Goal: Transaction & Acquisition: Purchase product/service

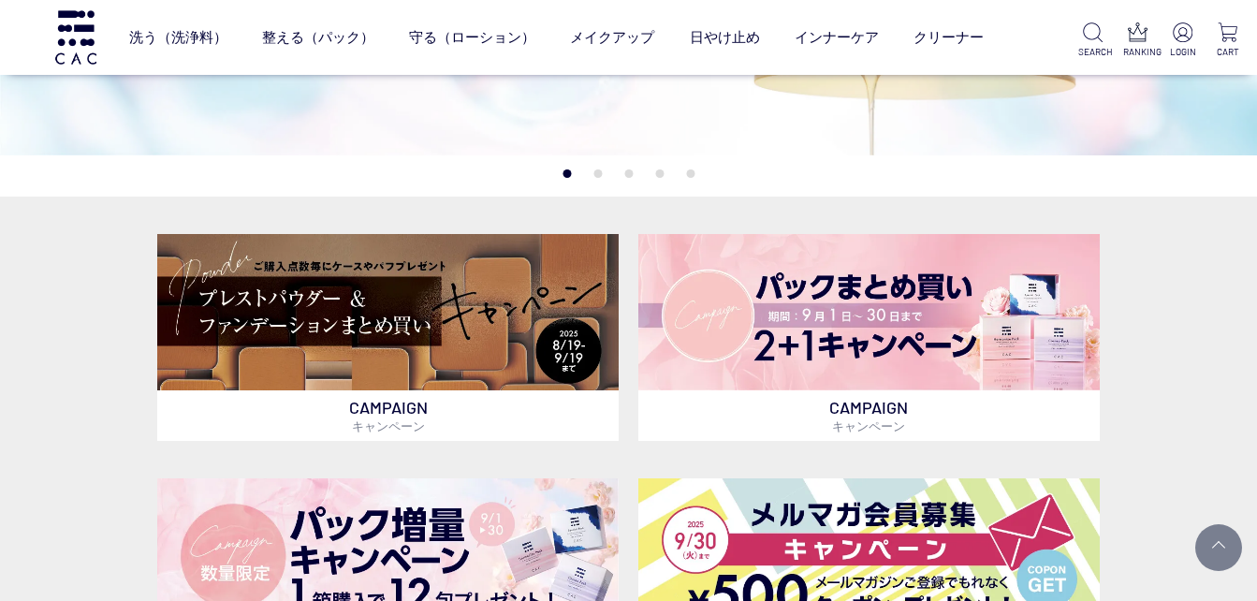
scroll to position [374, 0]
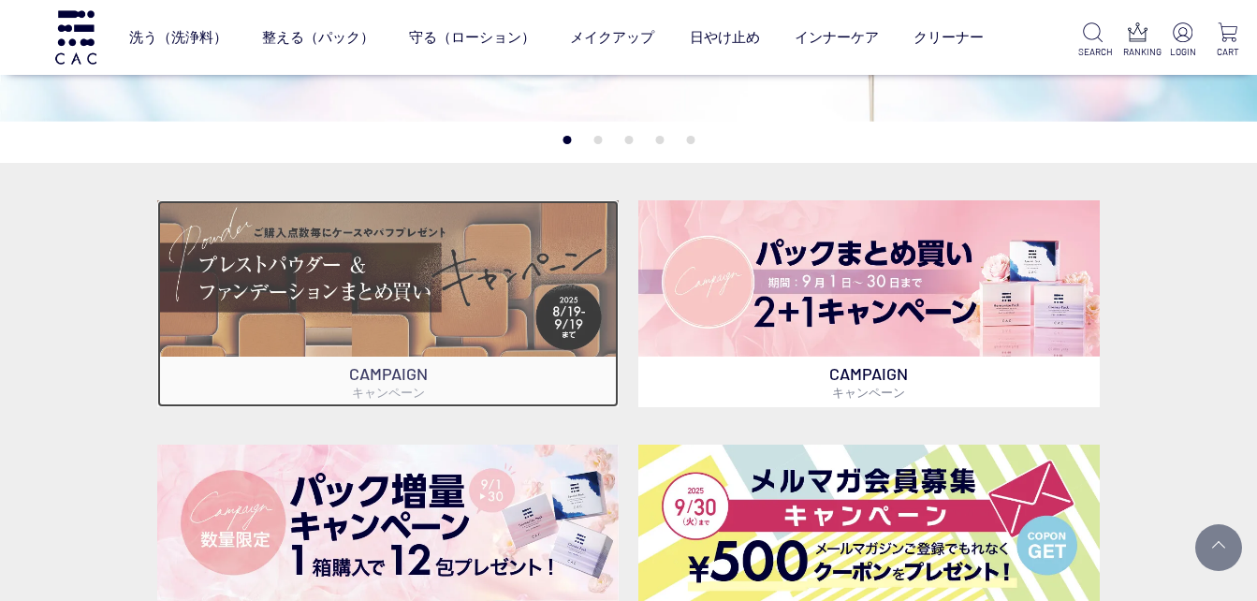
click at [420, 283] on img at bounding box center [388, 278] width 462 height 156
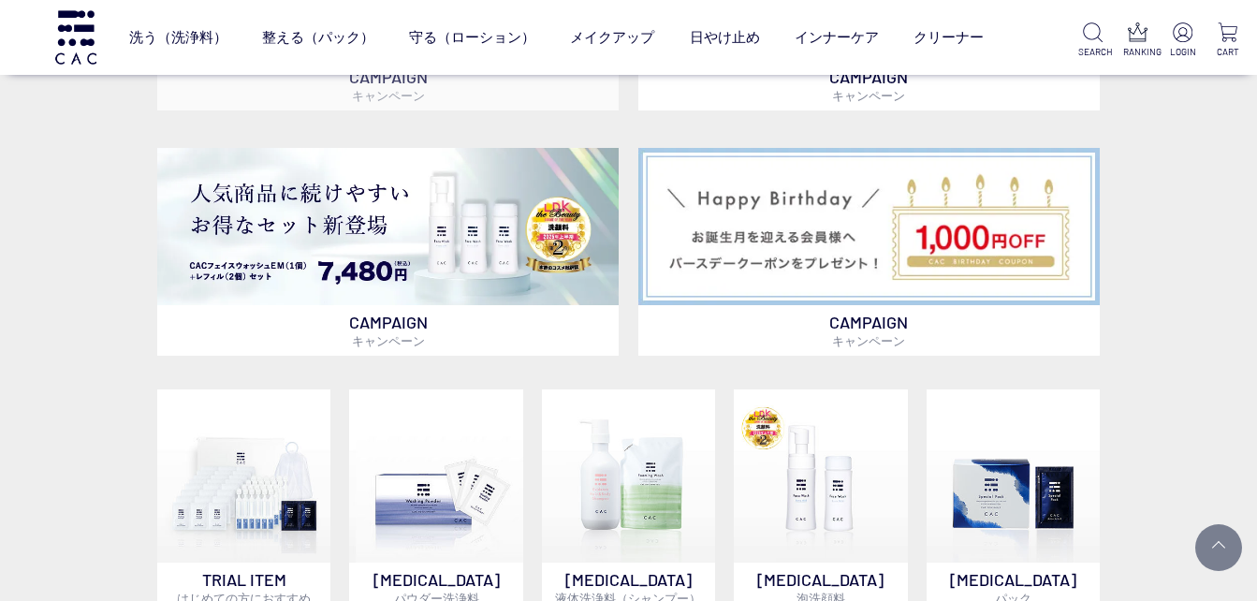
scroll to position [936, 0]
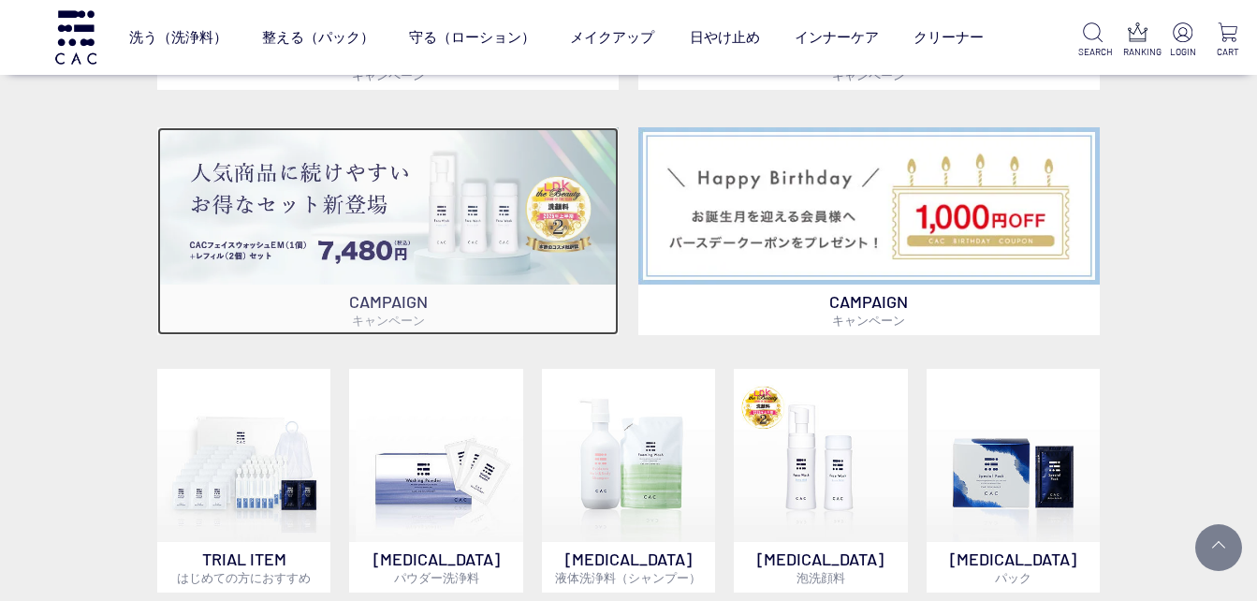
click at [389, 243] on img at bounding box center [388, 205] width 462 height 156
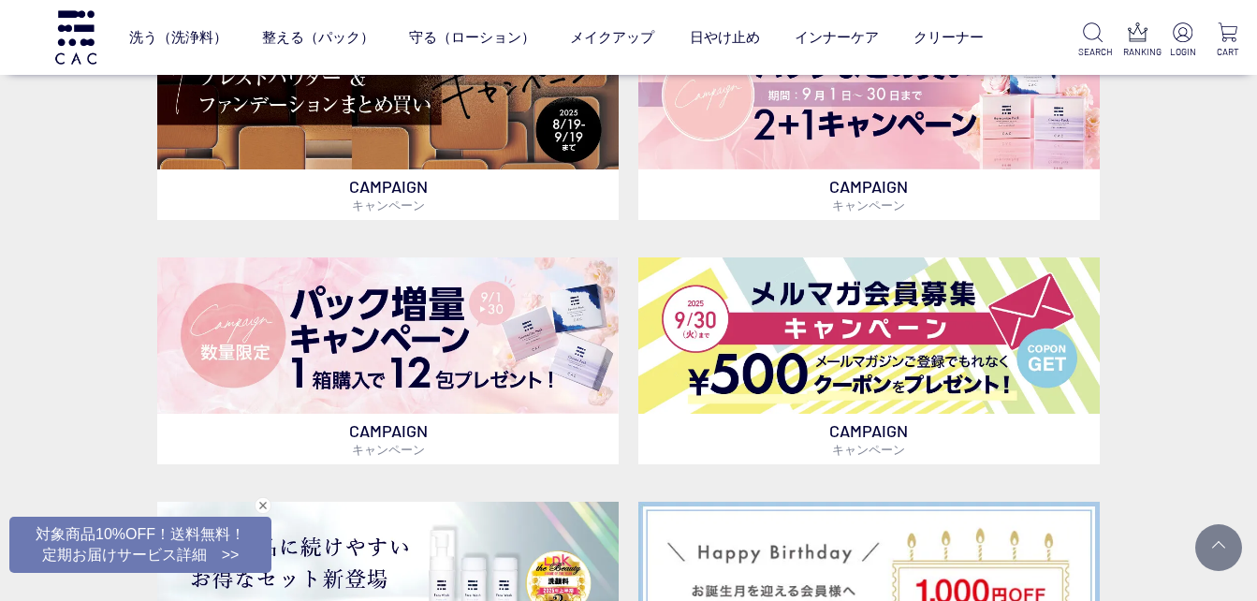
scroll to position [281, 0]
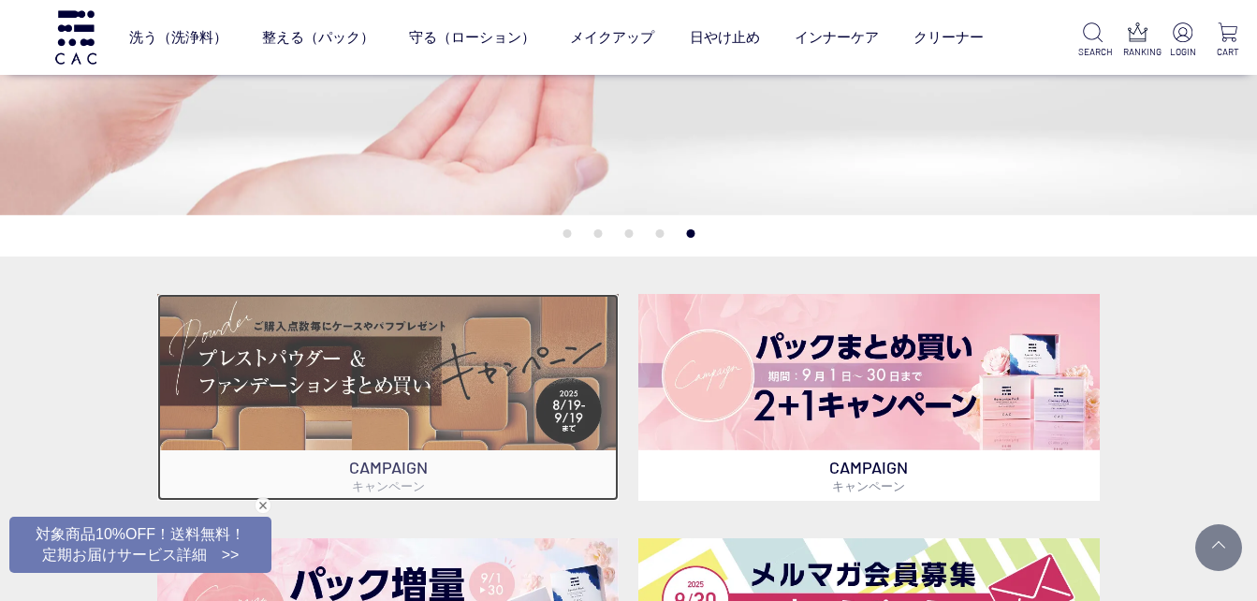
click at [474, 369] on img at bounding box center [388, 372] width 462 height 156
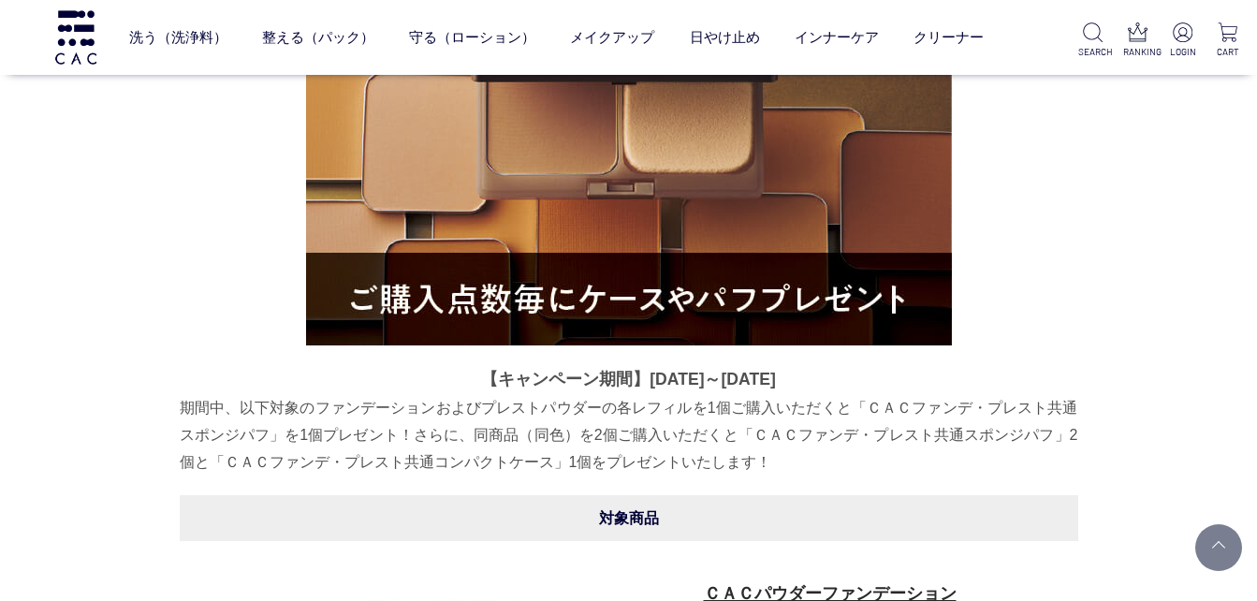
scroll to position [550, 0]
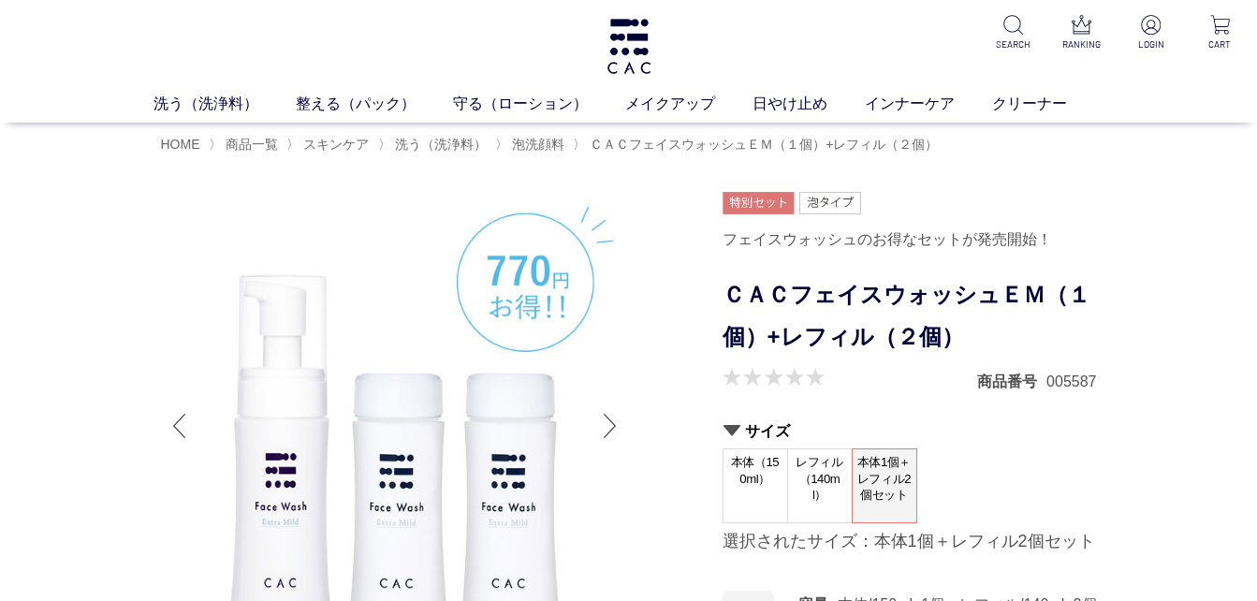
scroll to position [94, 0]
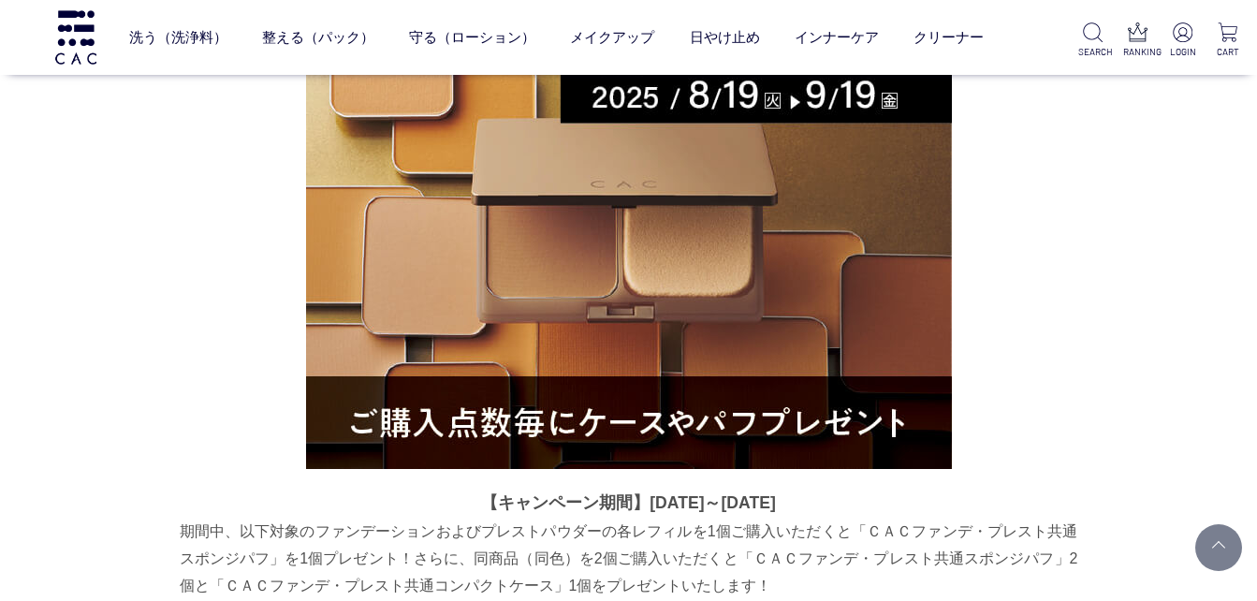
scroll to position [363, 0]
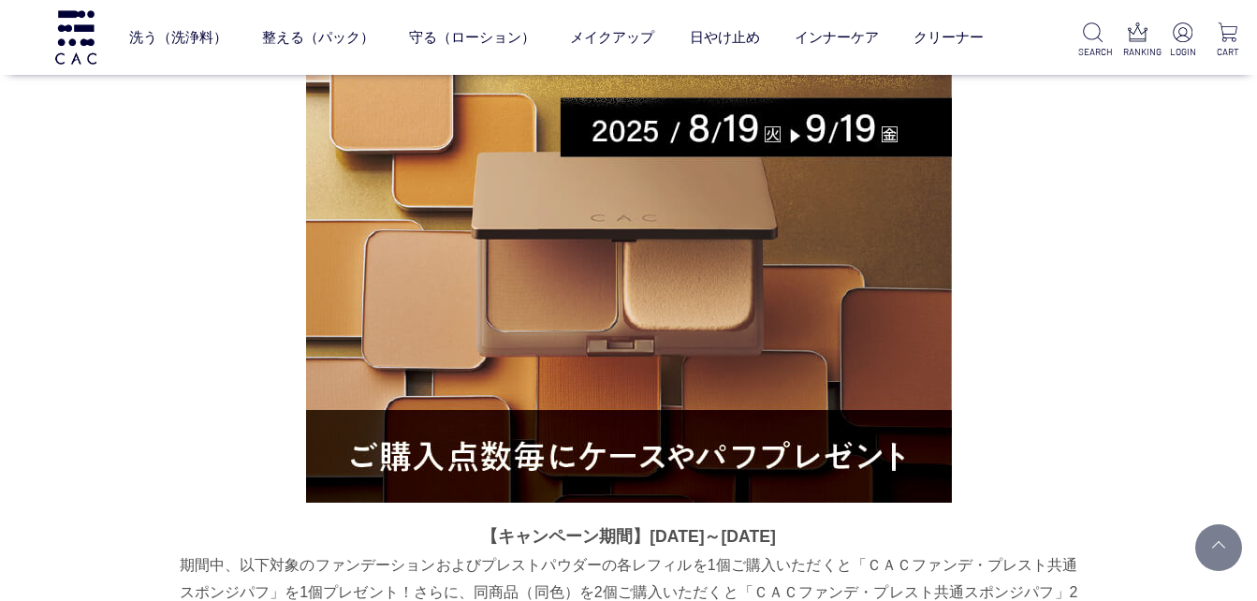
click at [702, 372] on img at bounding box center [629, 180] width 646 height 646
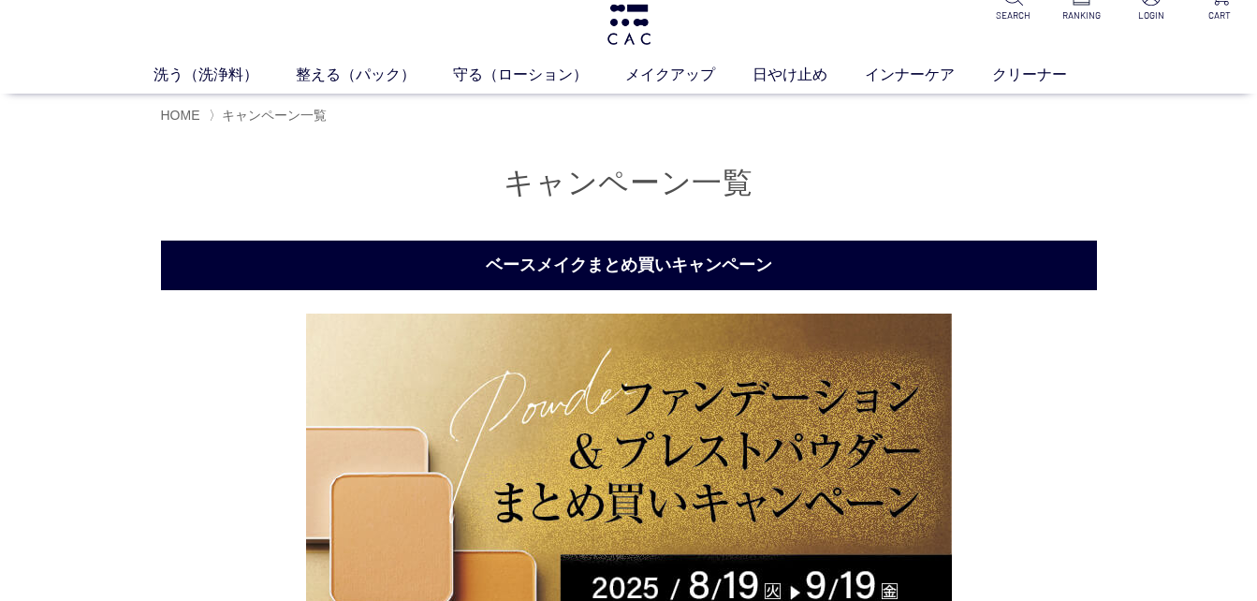
scroll to position [0, 0]
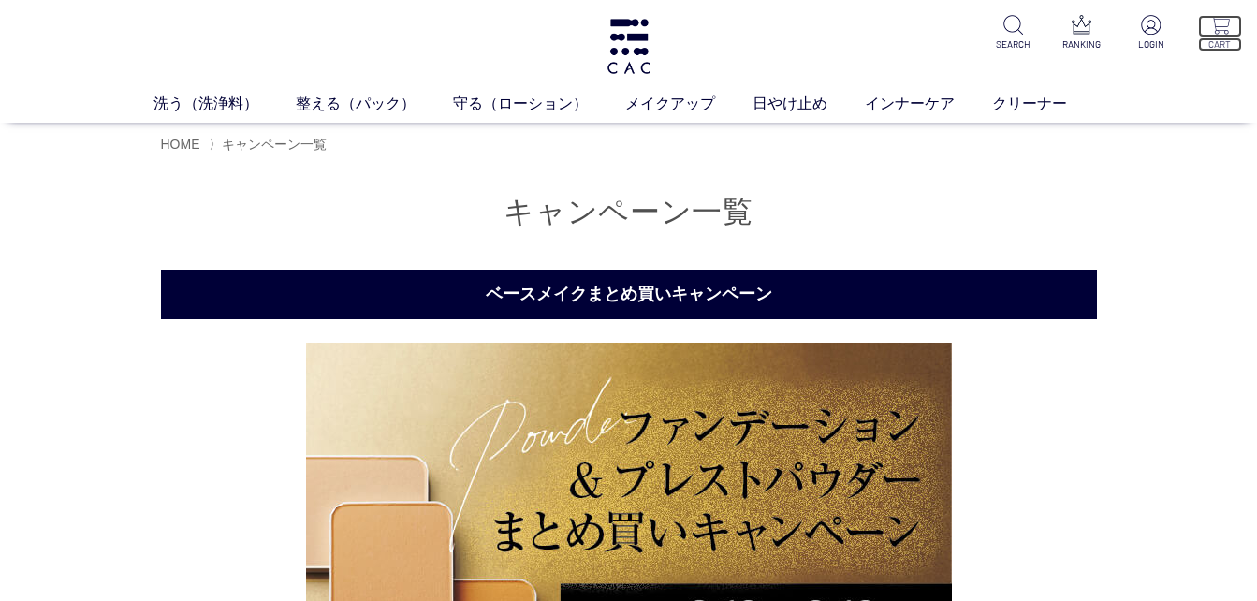
click at [1220, 43] on p "CART" at bounding box center [1220, 44] width 44 height 14
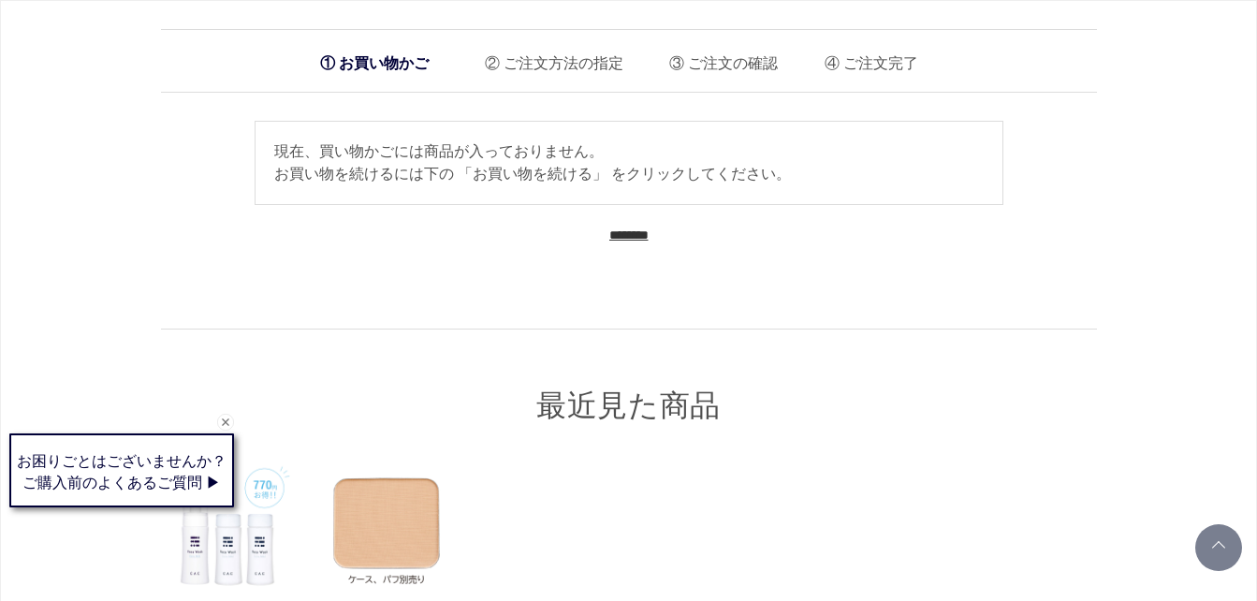
click at [626, 229] on input "********" at bounding box center [628, 236] width 39 height 18
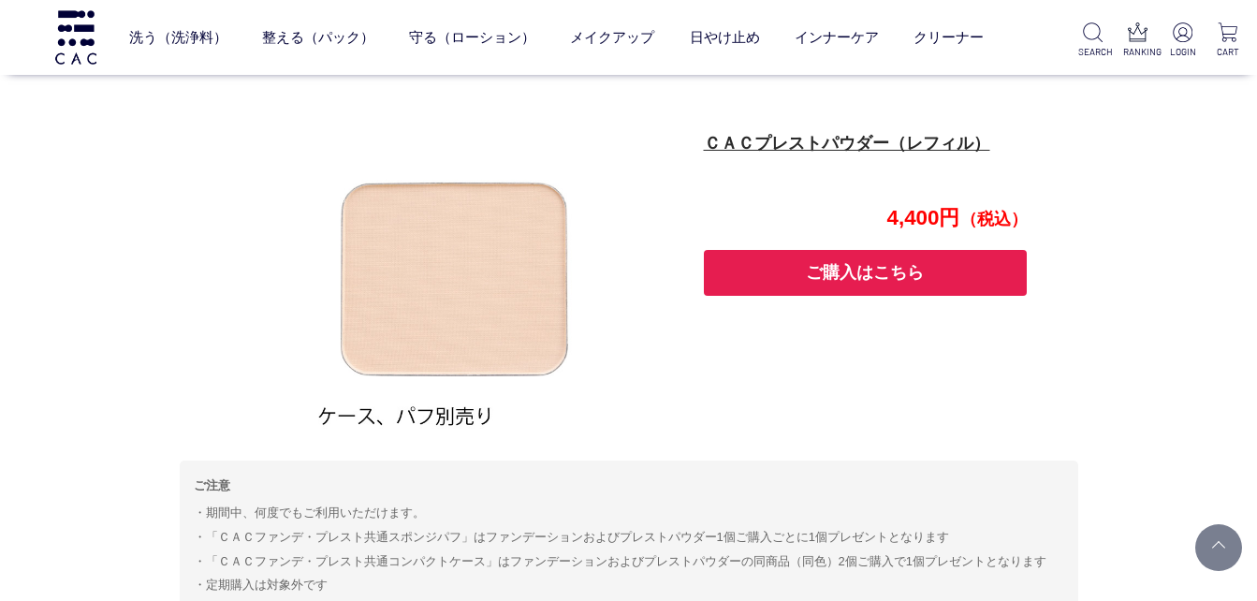
scroll to position [1685, 0]
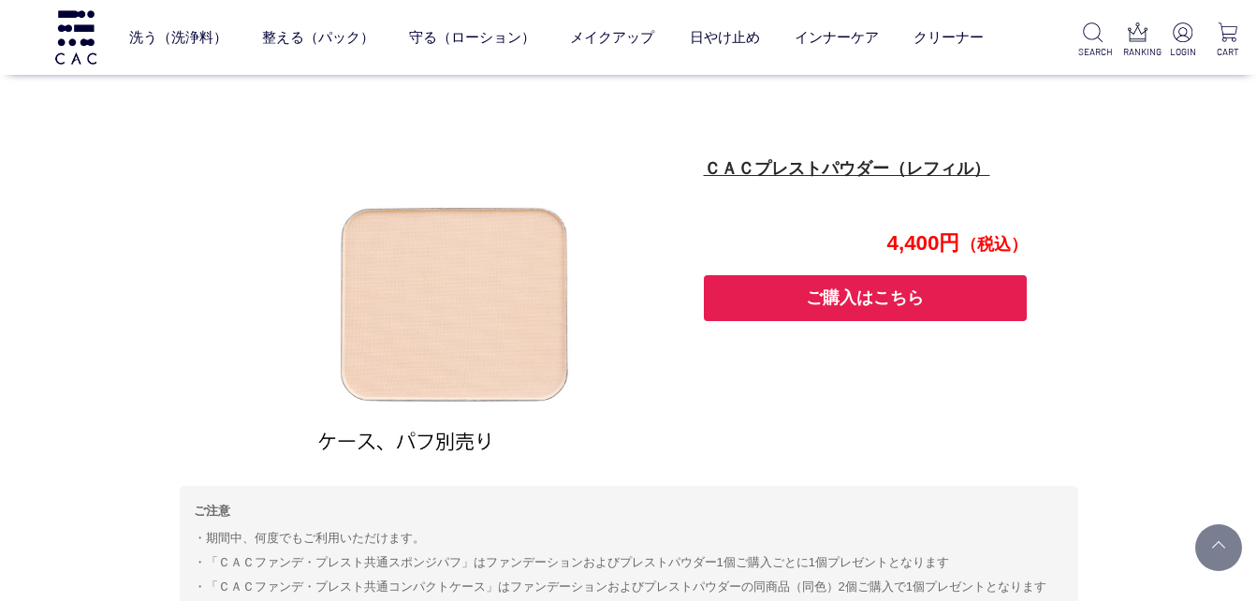
click at [869, 299] on button "ご購入はこちら" at bounding box center [866, 298] width 324 height 46
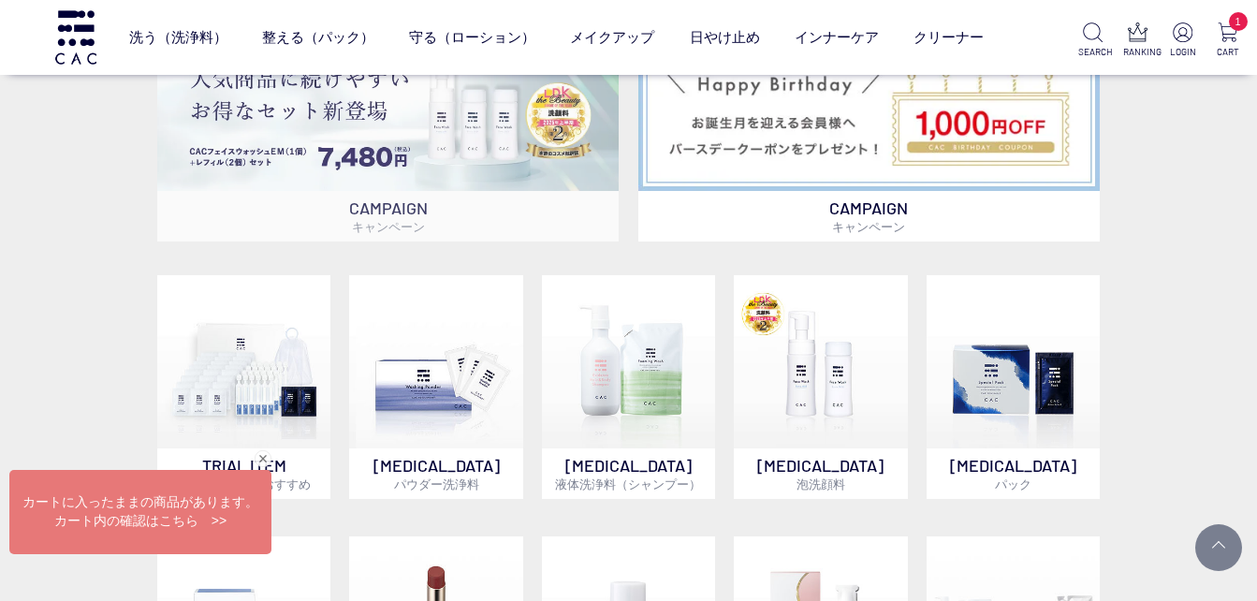
scroll to position [1123, 0]
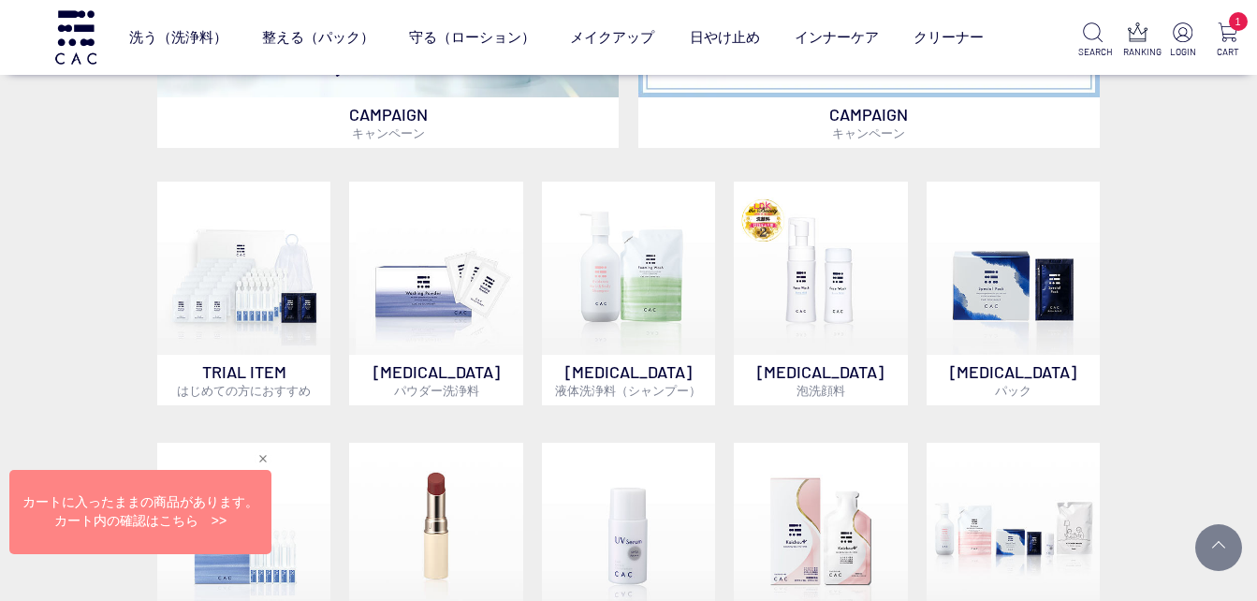
click at [209, 520] on div "Web接客ボタン" at bounding box center [138, 516] width 262 height 84
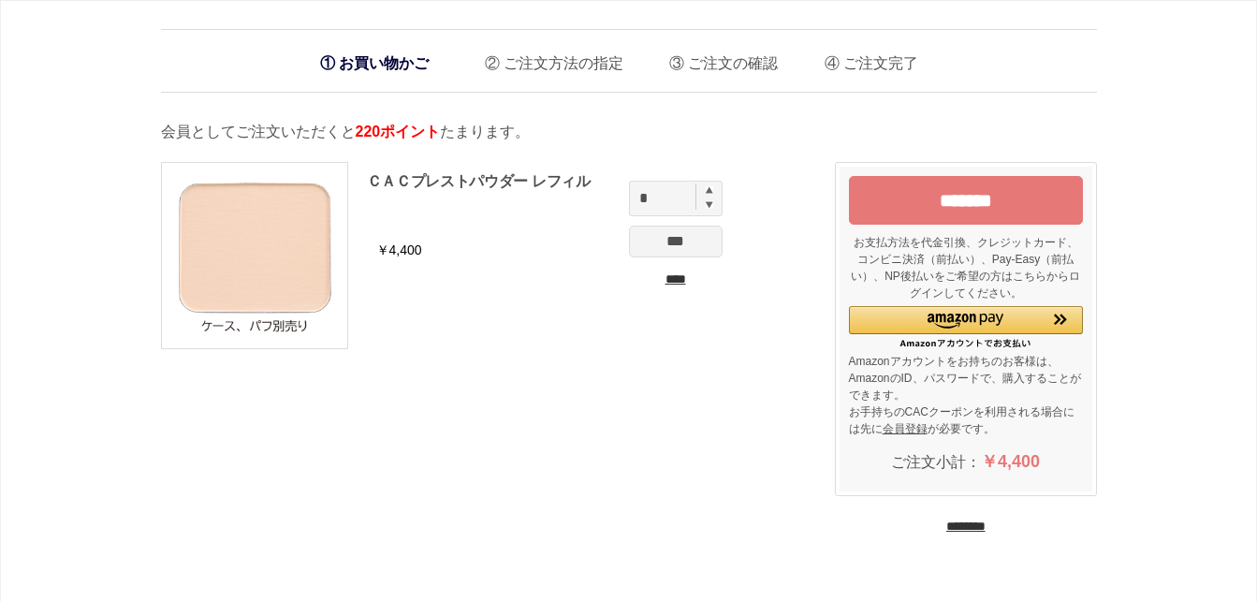
click at [706, 204] on img at bounding box center [709, 204] width 7 height 8
type input "*"
click at [446, 427] on div "ＣＡＣプレストパウダー レフィル ￥4,400 * *** **** ******* お支払方法を代金引換、クレジットカード、コンビニ決済（前払い）、Pay-…" at bounding box center [629, 358] width 936 height 430
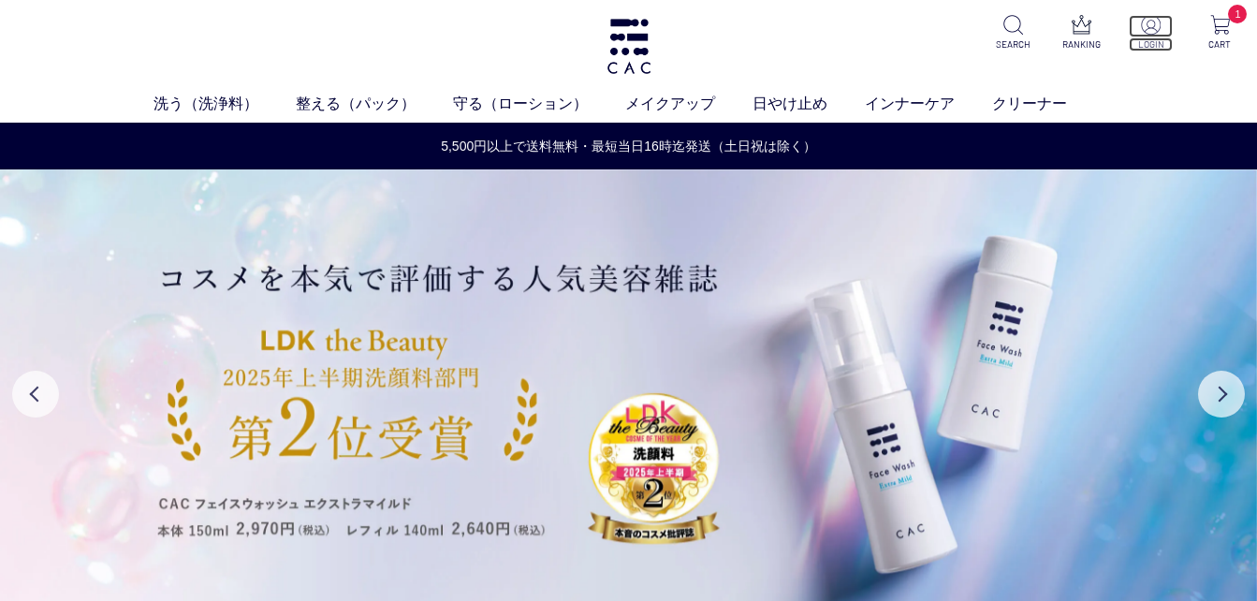
click at [1145, 24] on img at bounding box center [1151, 25] width 20 height 20
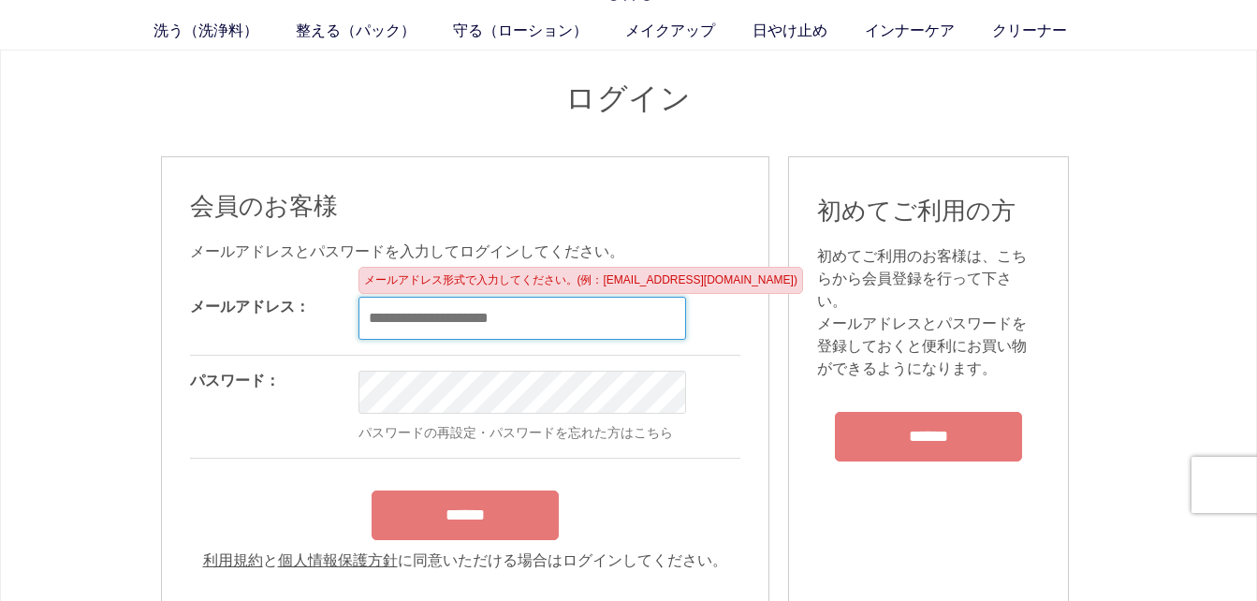
scroll to position [94, 0]
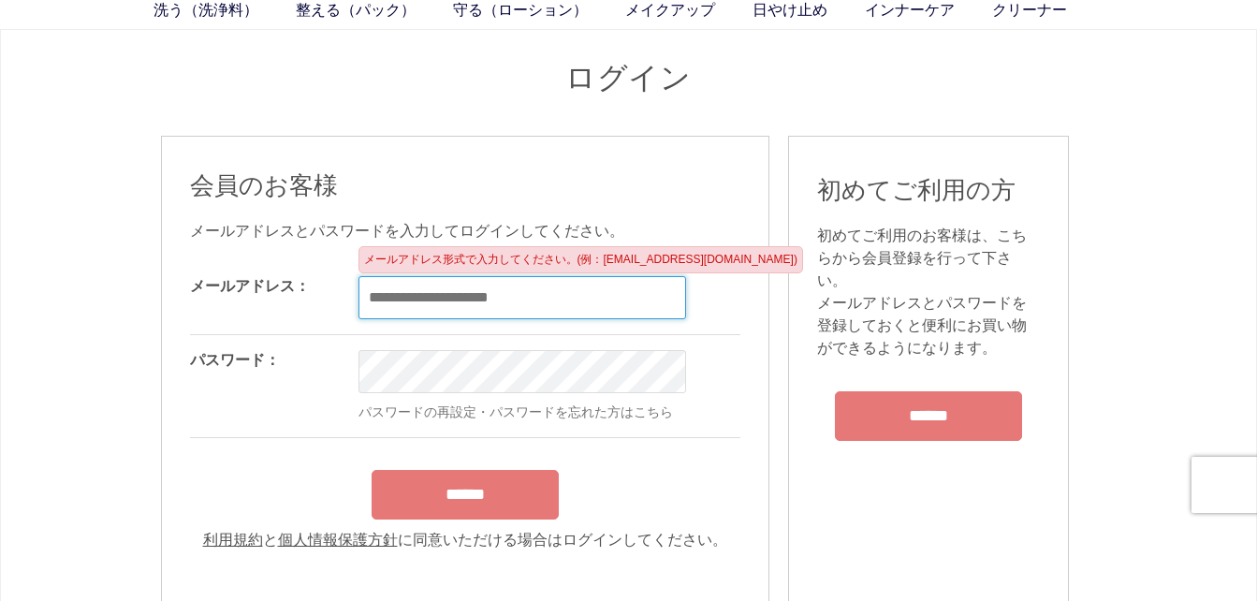
type input "**********"
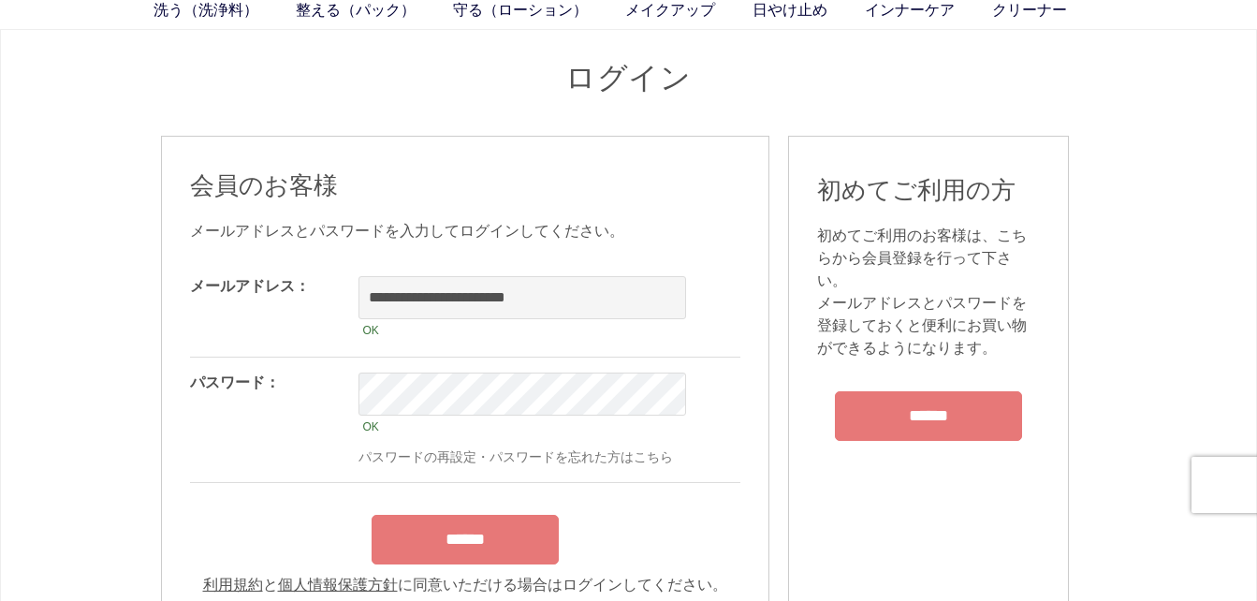
click at [491, 496] on form "**********" at bounding box center [465, 428] width 550 height 335
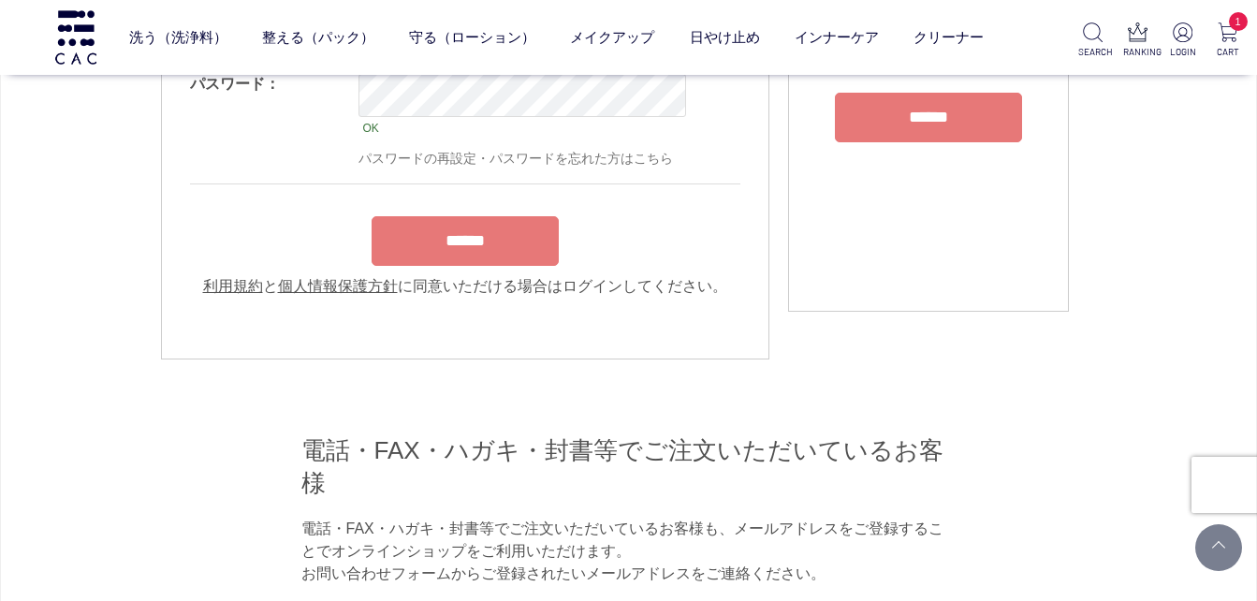
scroll to position [281, 0]
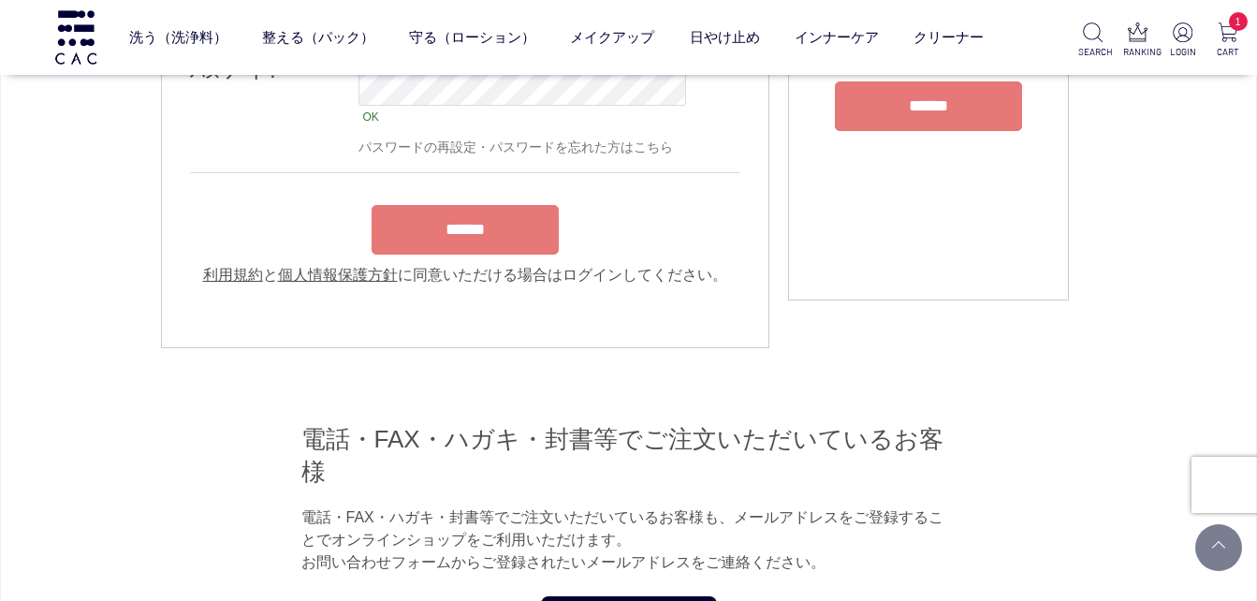
click at [452, 252] on input "******" at bounding box center [465, 230] width 187 height 50
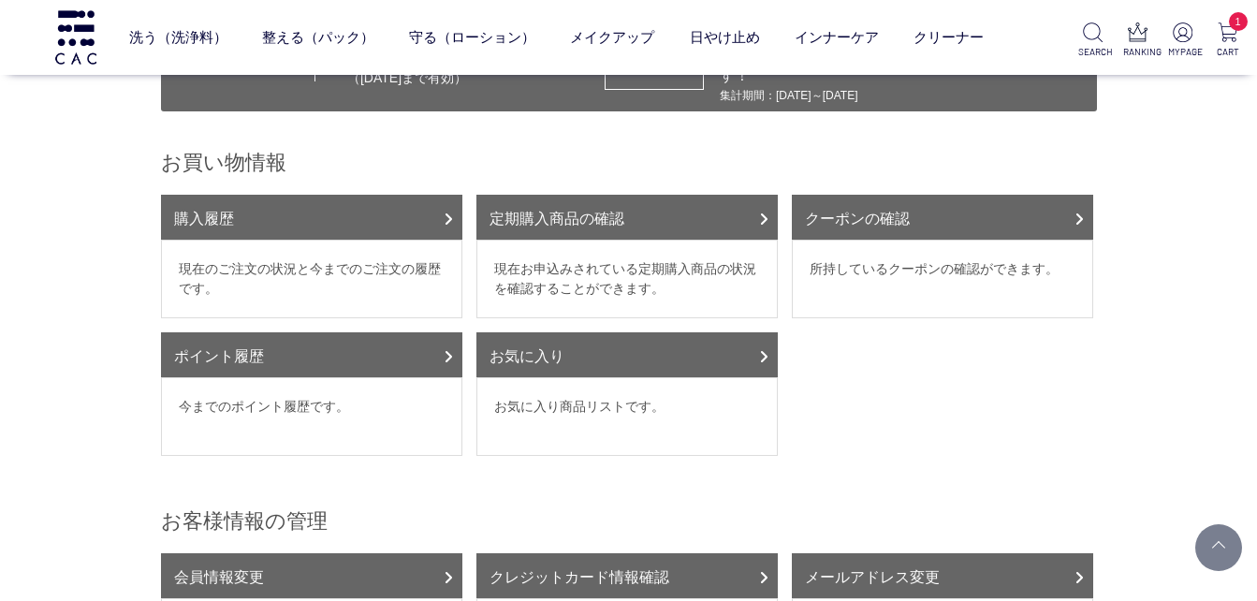
scroll to position [187, 0]
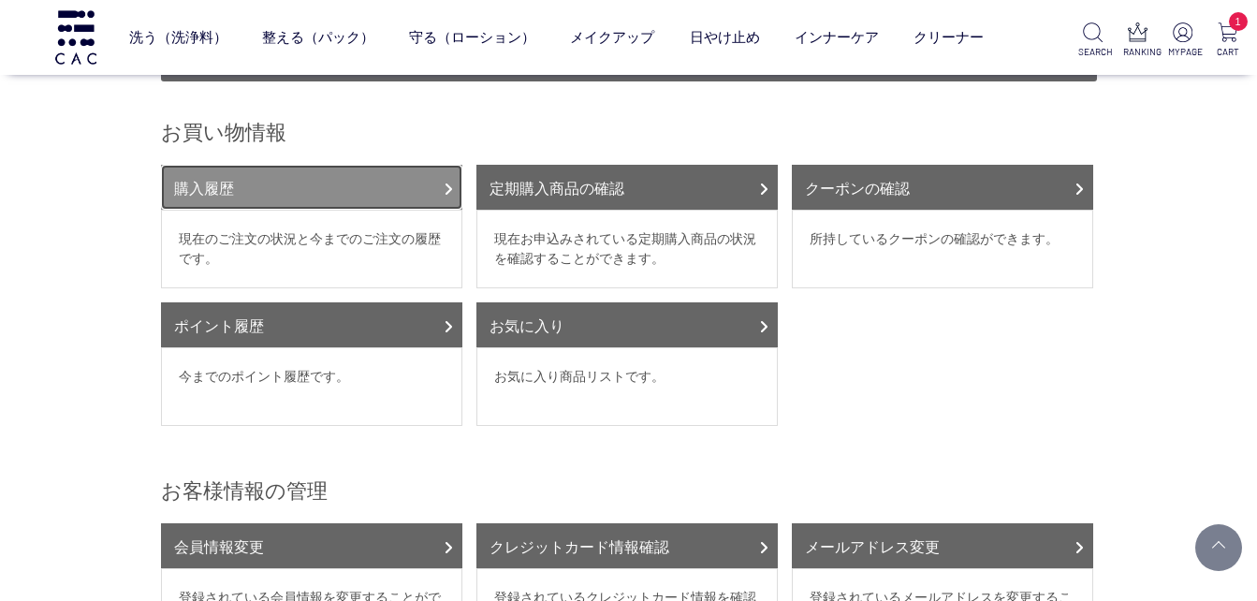
click at [403, 203] on link "購入履歴" at bounding box center [311, 187] width 301 height 45
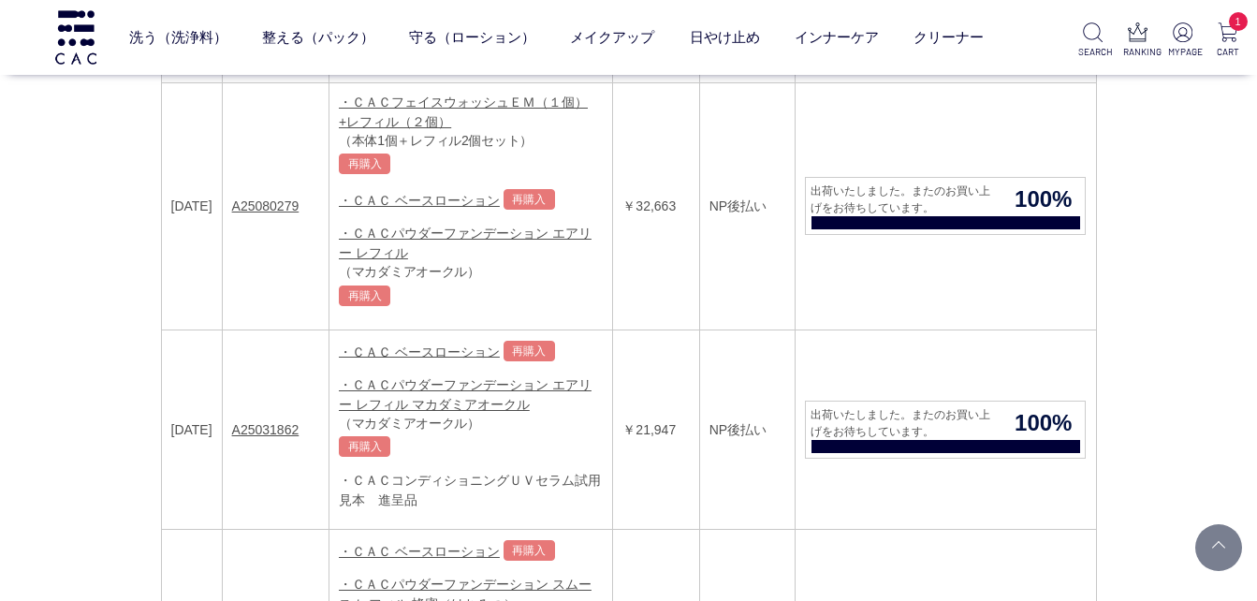
scroll to position [374, 0]
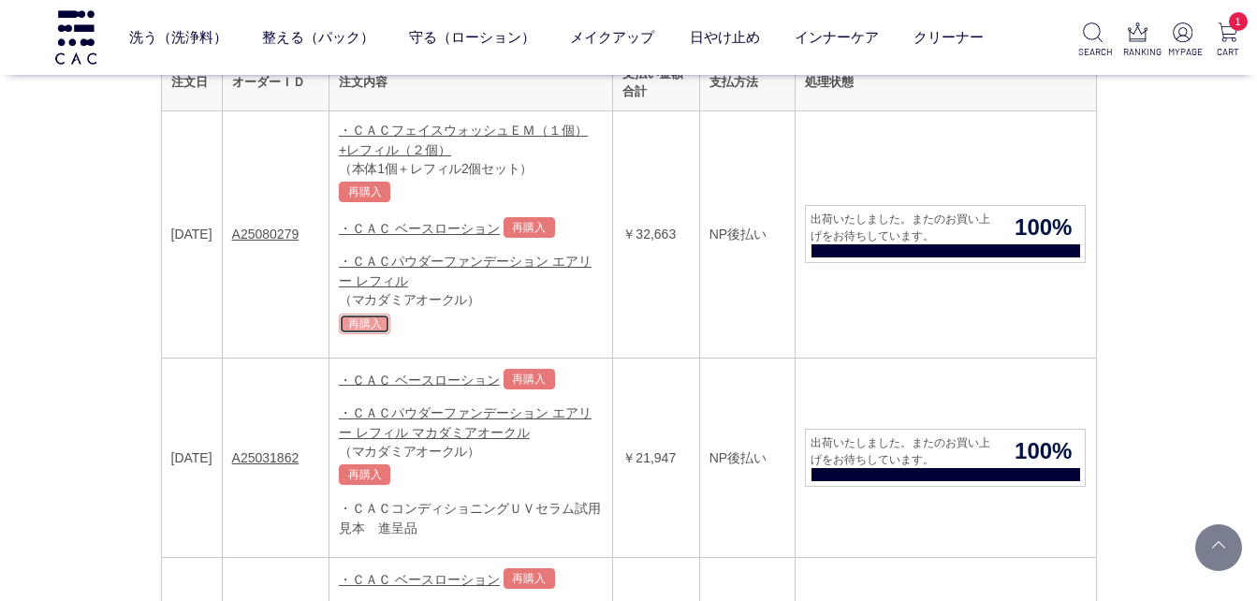
click at [390, 327] on link "再購入" at bounding box center [364, 324] width 51 height 21
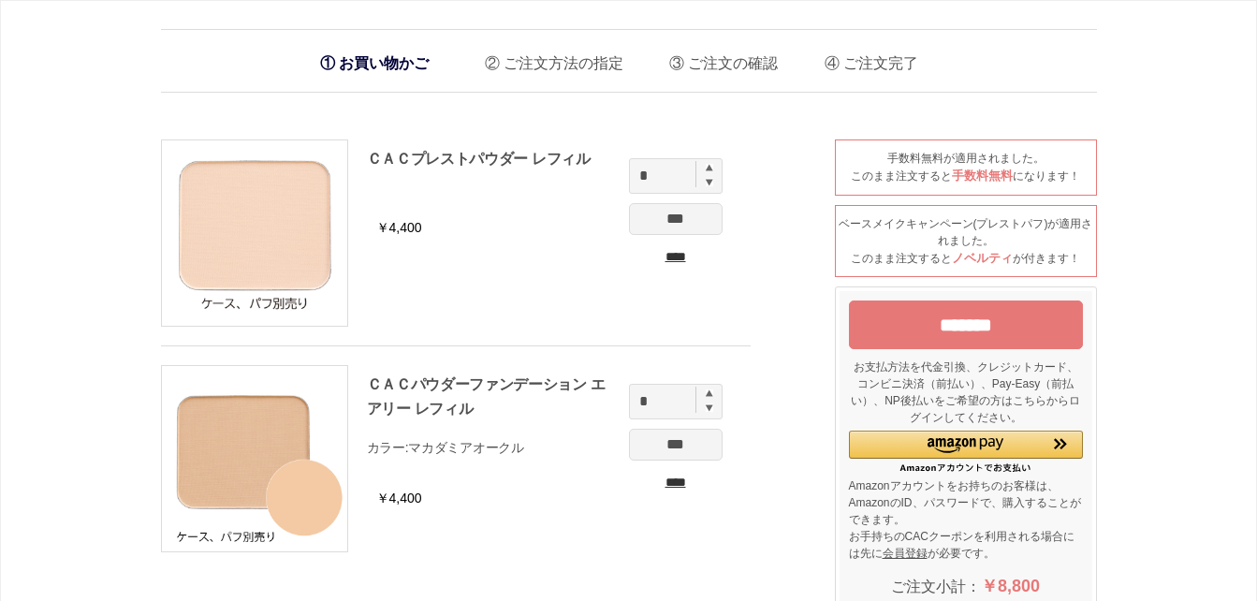
click at [711, 186] on img at bounding box center [709, 182] width 7 height 8
type input "*"
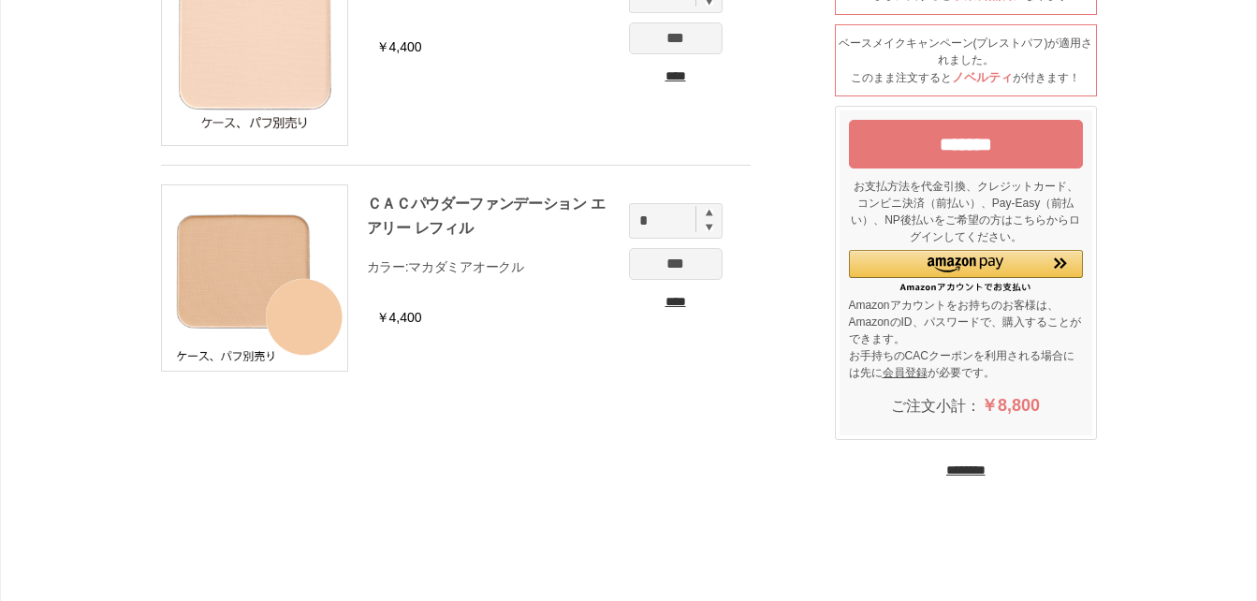
scroll to position [187, 0]
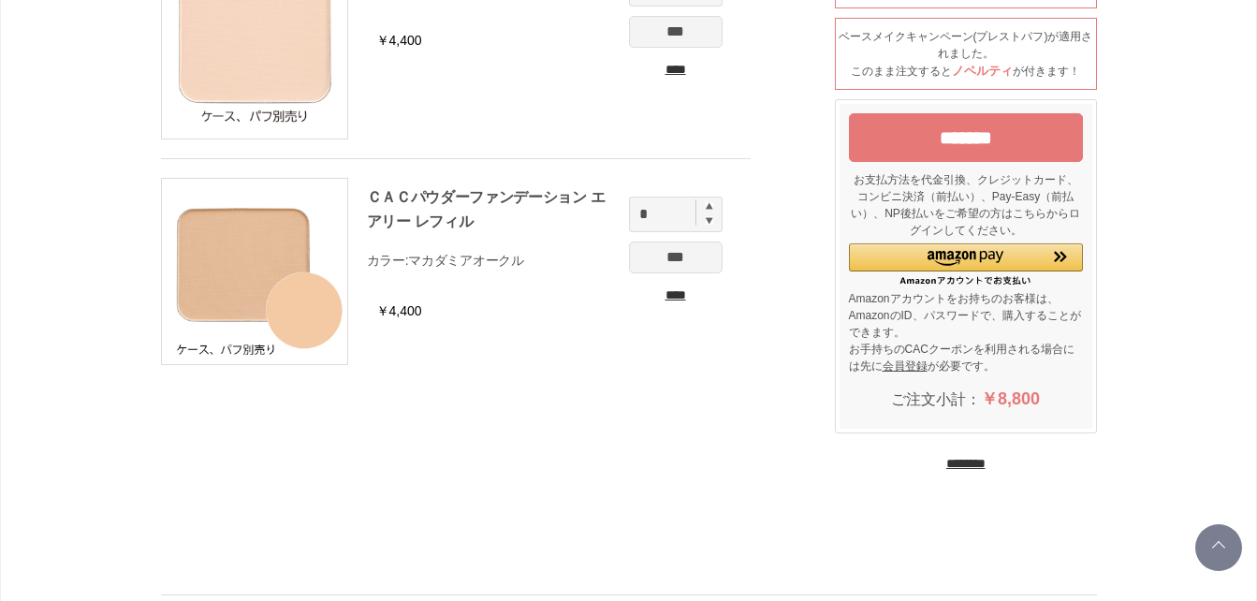
click at [712, 205] on img at bounding box center [709, 205] width 7 height 7
type input "*"
click at [951, 463] on input "********" at bounding box center [965, 464] width 39 height 18
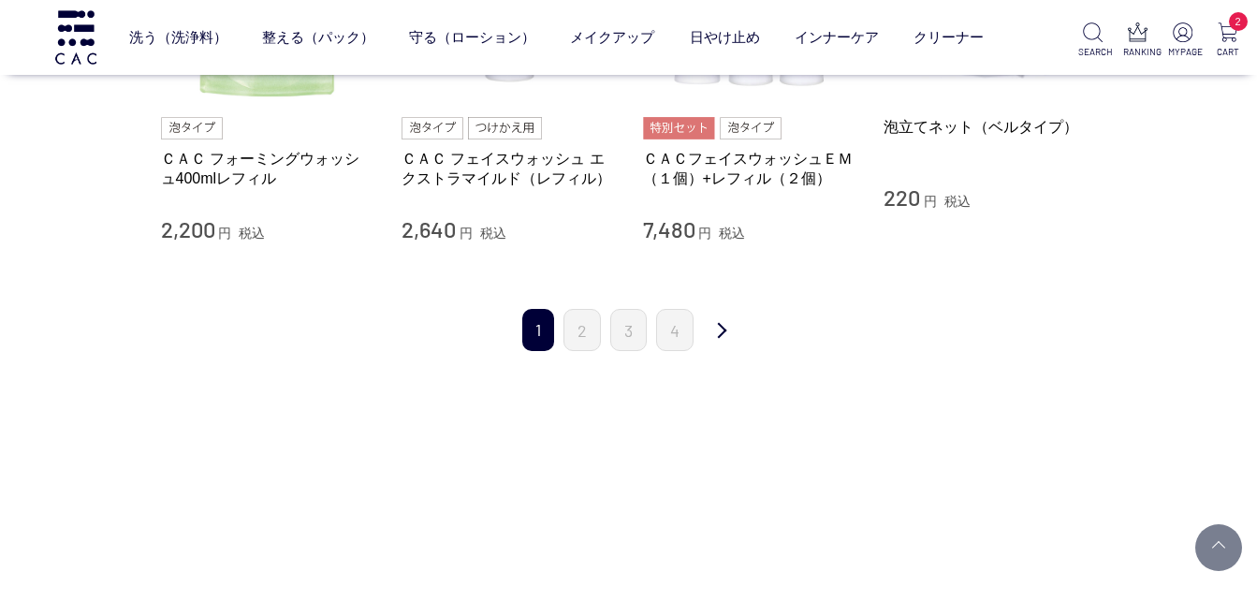
scroll to position [2153, 0]
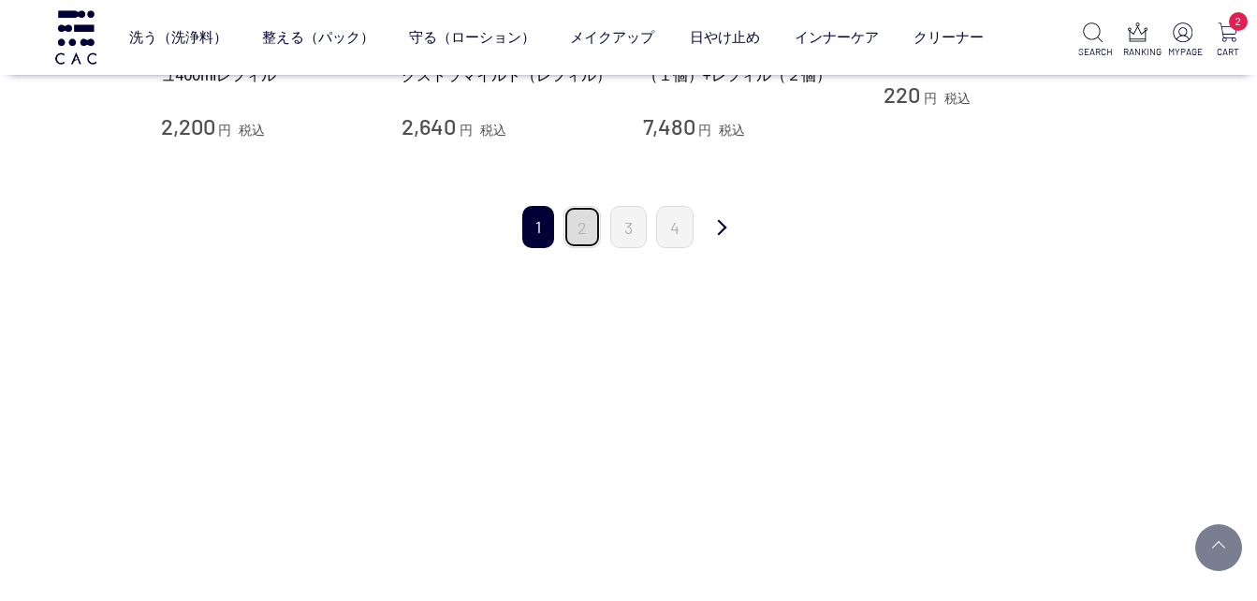
click at [578, 230] on link "2" at bounding box center [581, 227] width 37 height 42
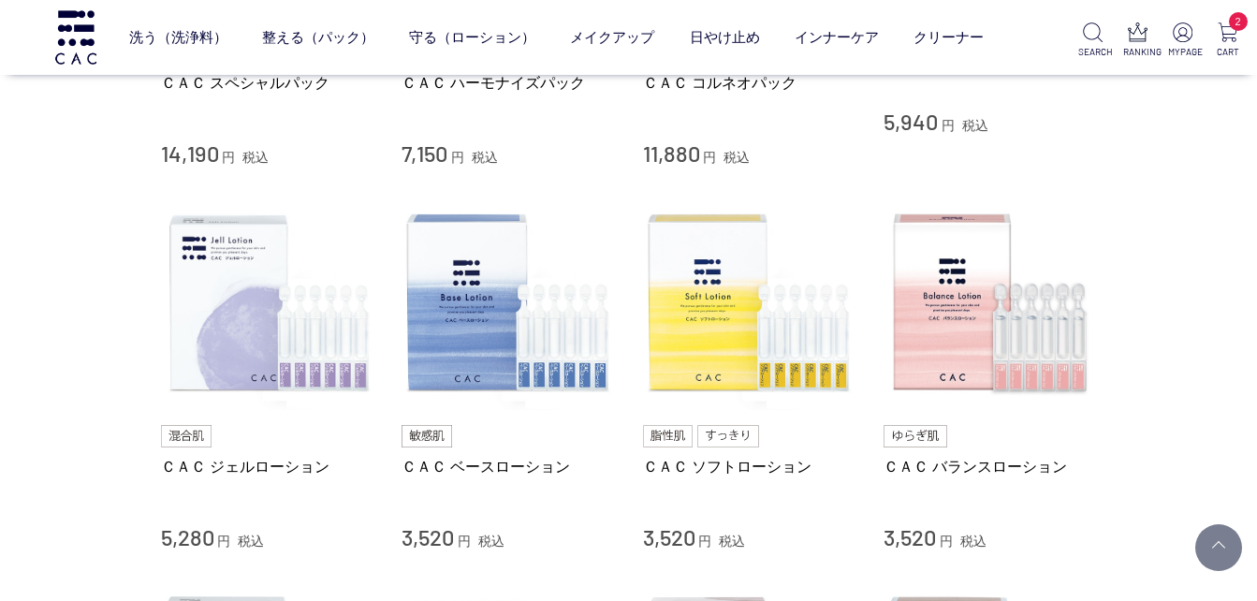
scroll to position [1030, 0]
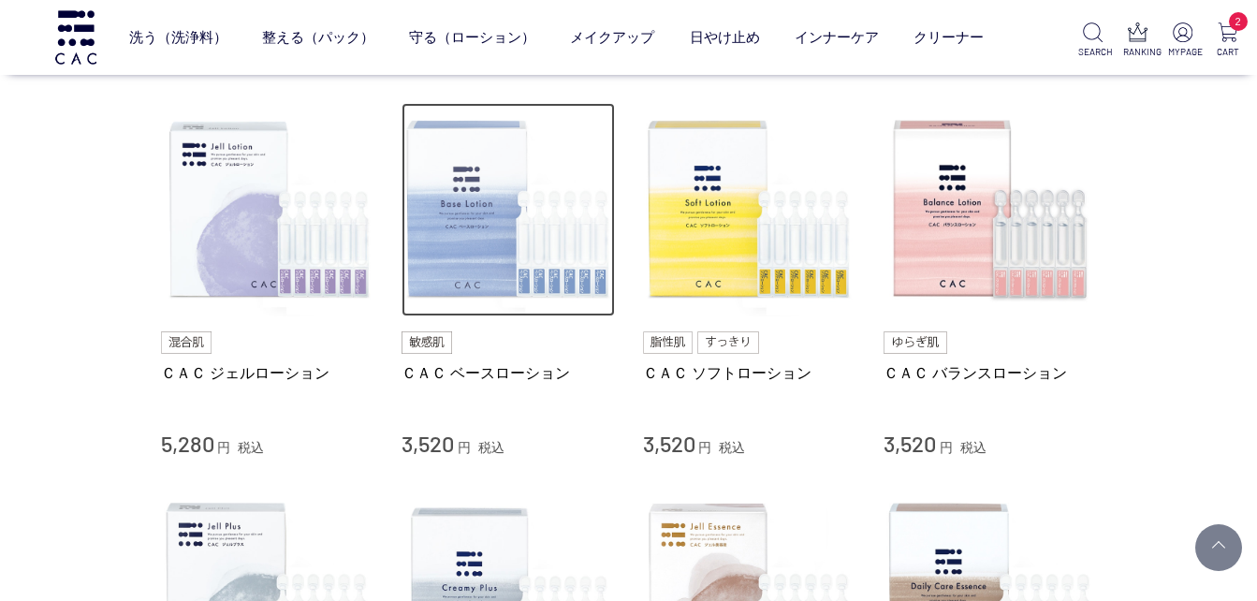
click at [454, 280] on img at bounding box center [508, 209] width 213 height 213
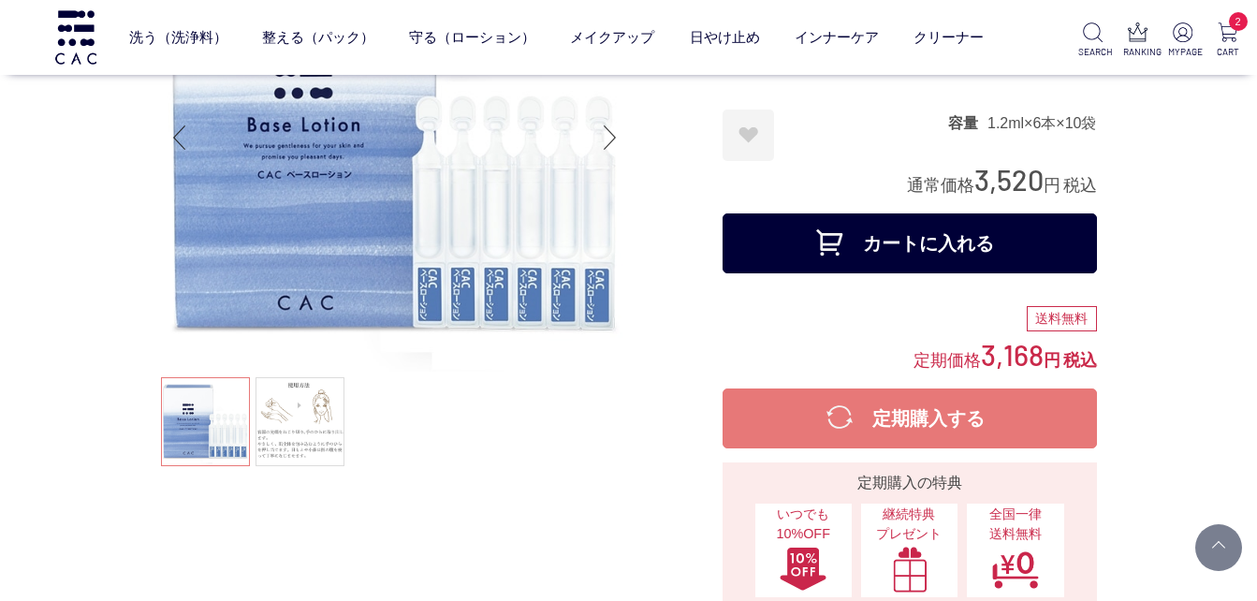
scroll to position [187, 0]
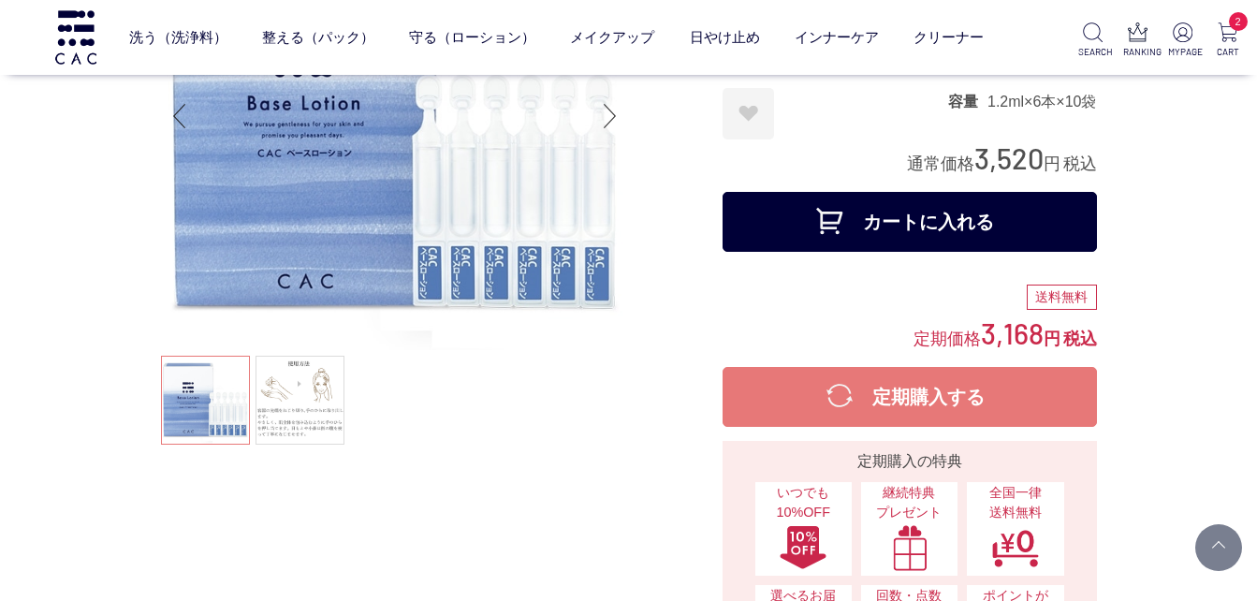
click at [913, 233] on button "カートに入れる" at bounding box center [910, 222] width 374 height 60
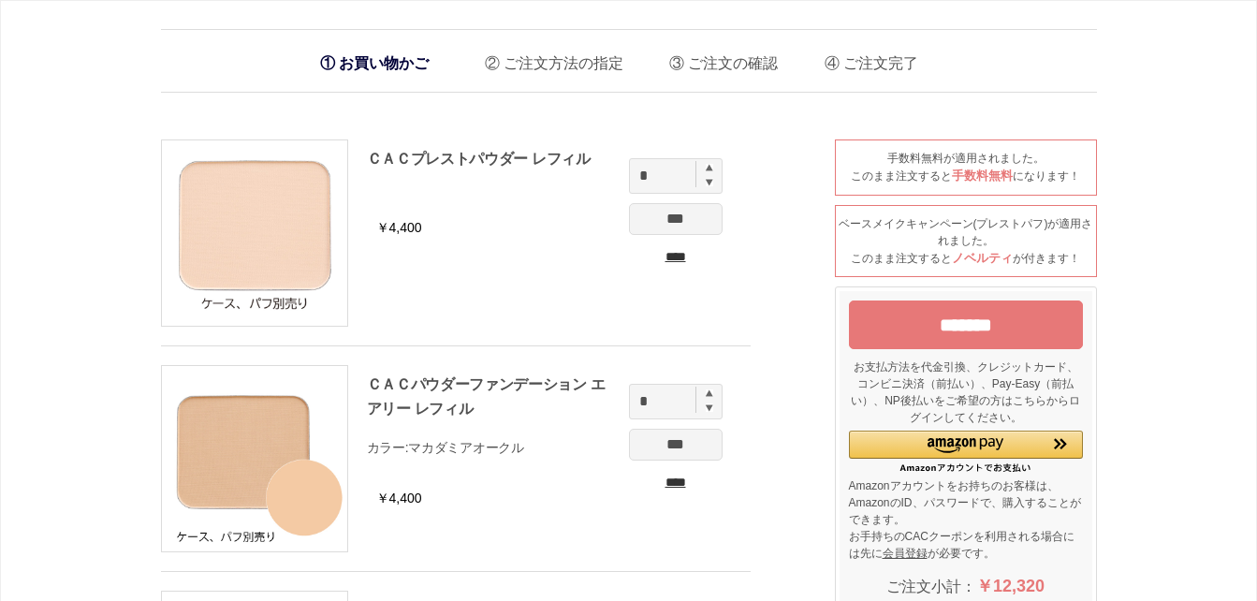
click at [679, 256] on input "****" at bounding box center [676, 257] width 94 height 20
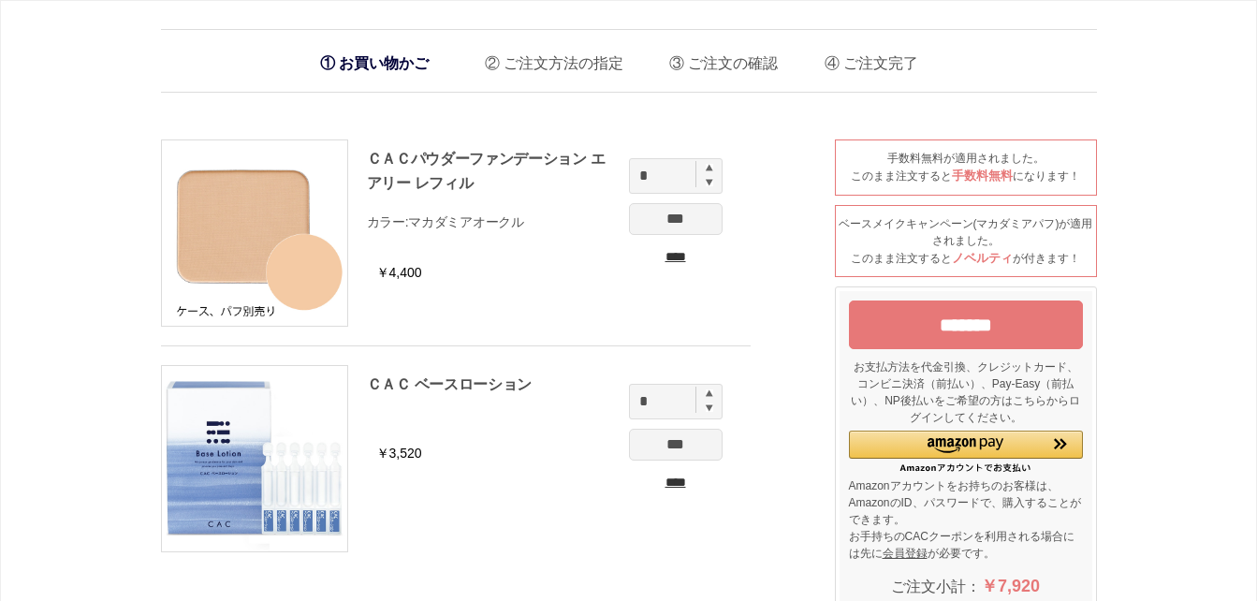
scroll to position [94, 0]
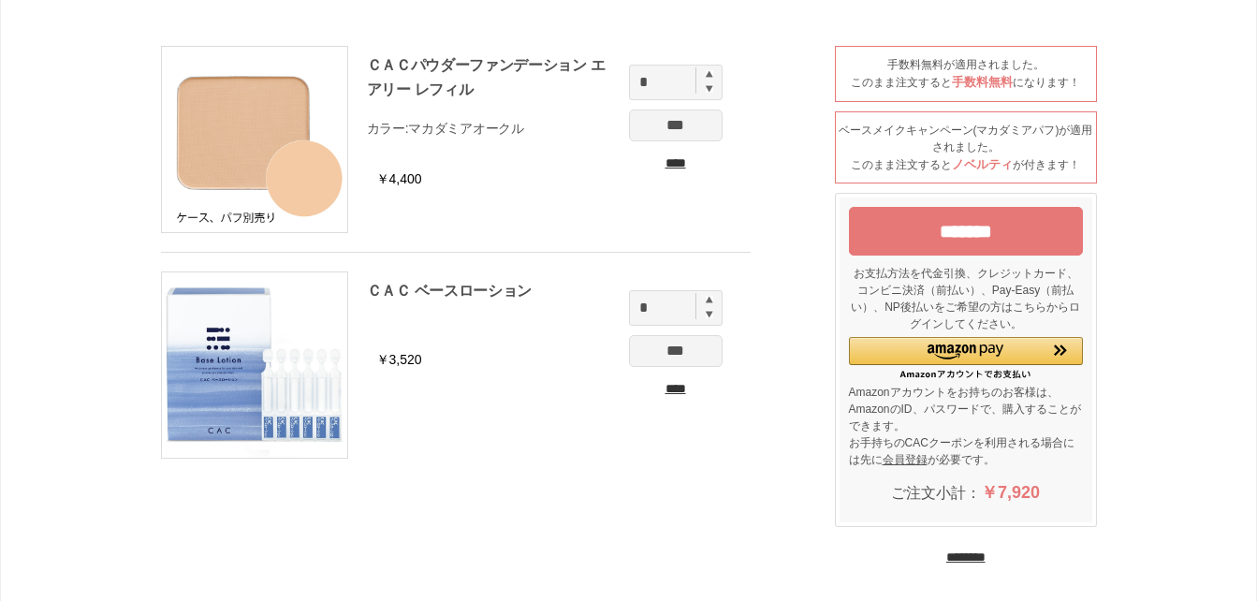
click at [707, 302] on img at bounding box center [709, 299] width 7 height 7
type input "*"
click at [711, 70] on img at bounding box center [709, 73] width 7 height 7
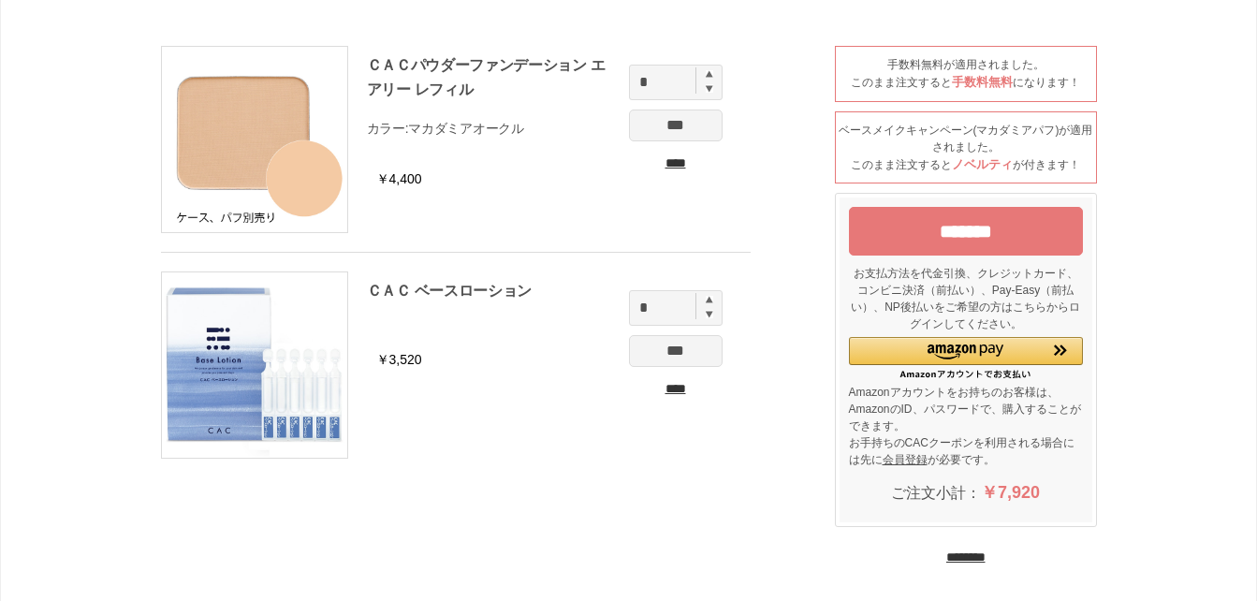
type input "*"
click at [970, 234] on input "*******" at bounding box center [966, 231] width 234 height 49
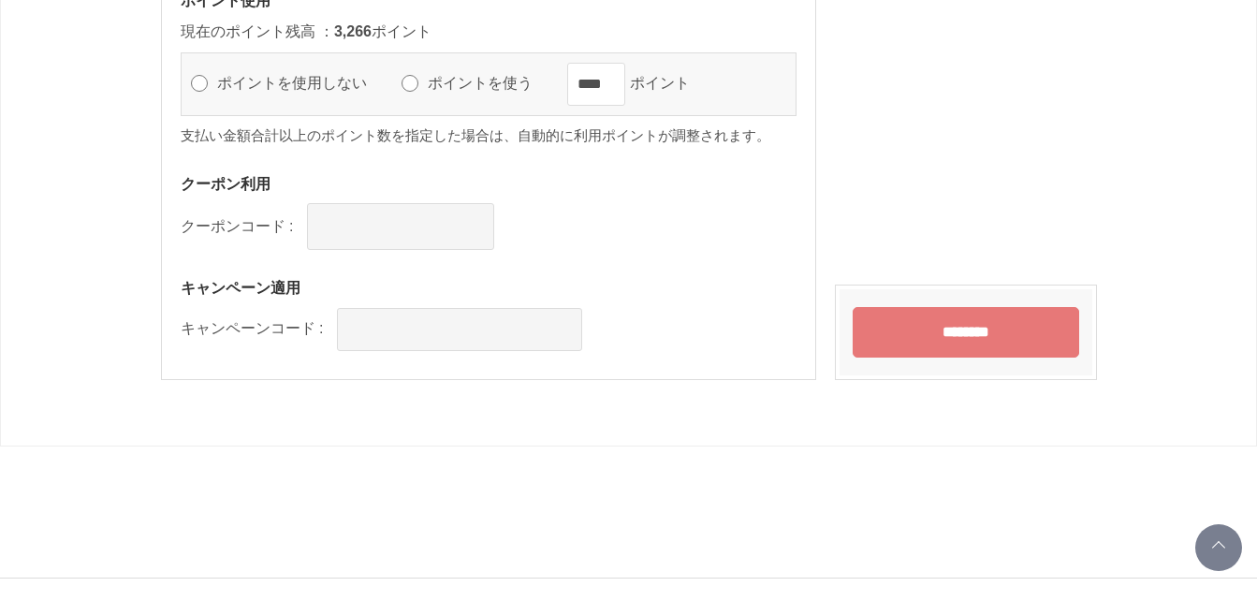
scroll to position [2227, 0]
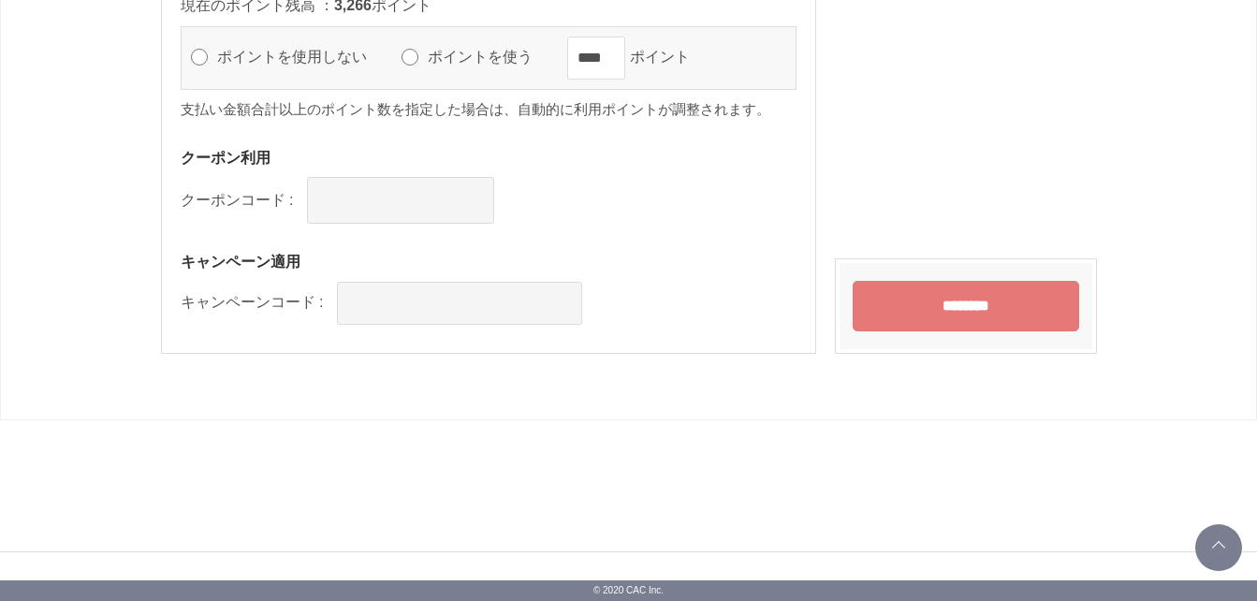
click at [919, 303] on input "********" at bounding box center [966, 306] width 227 height 51
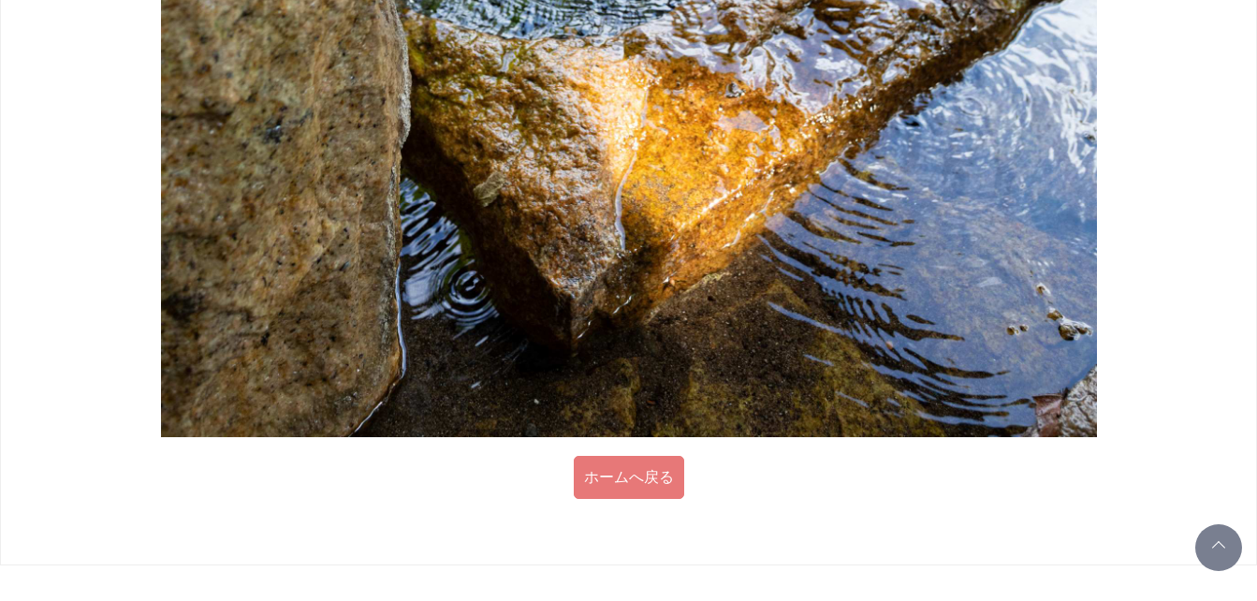
scroll to position [2002, 0]
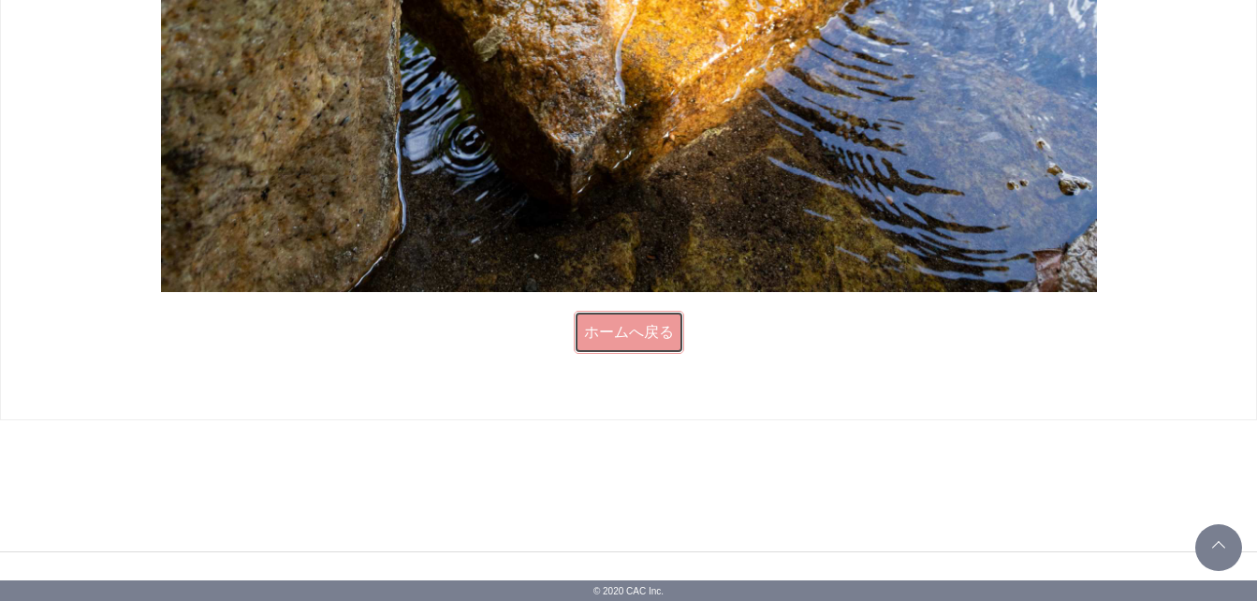
click at [629, 339] on link "ホームへ戻る" at bounding box center [629, 332] width 110 height 43
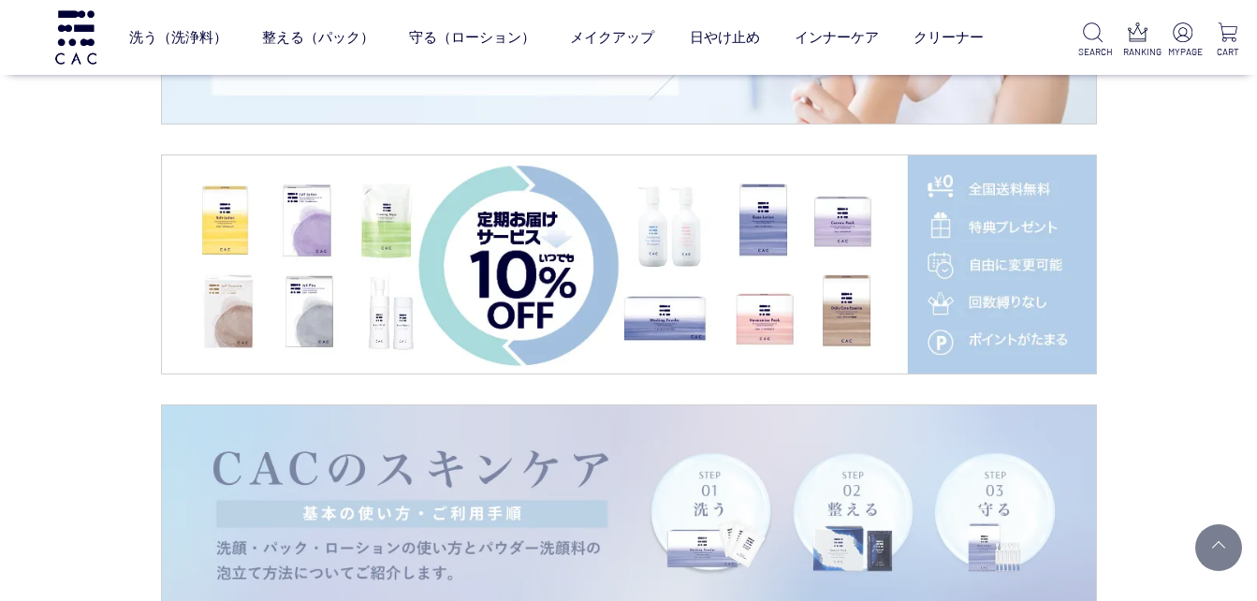
scroll to position [2808, 0]
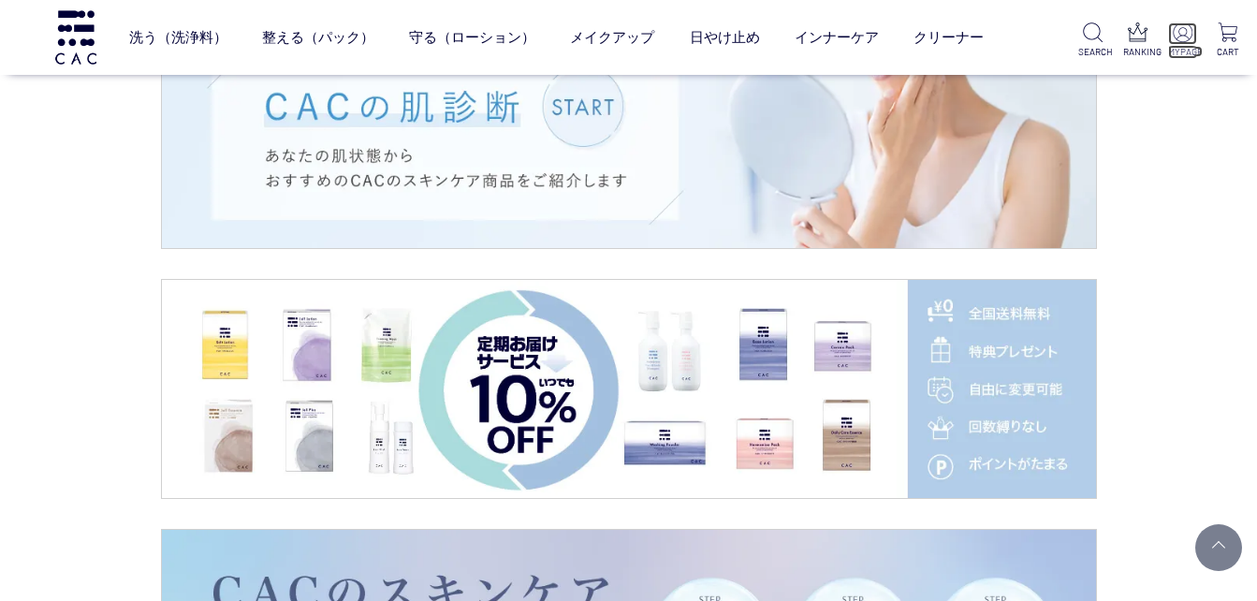
click at [1179, 37] on img at bounding box center [1183, 32] width 20 height 20
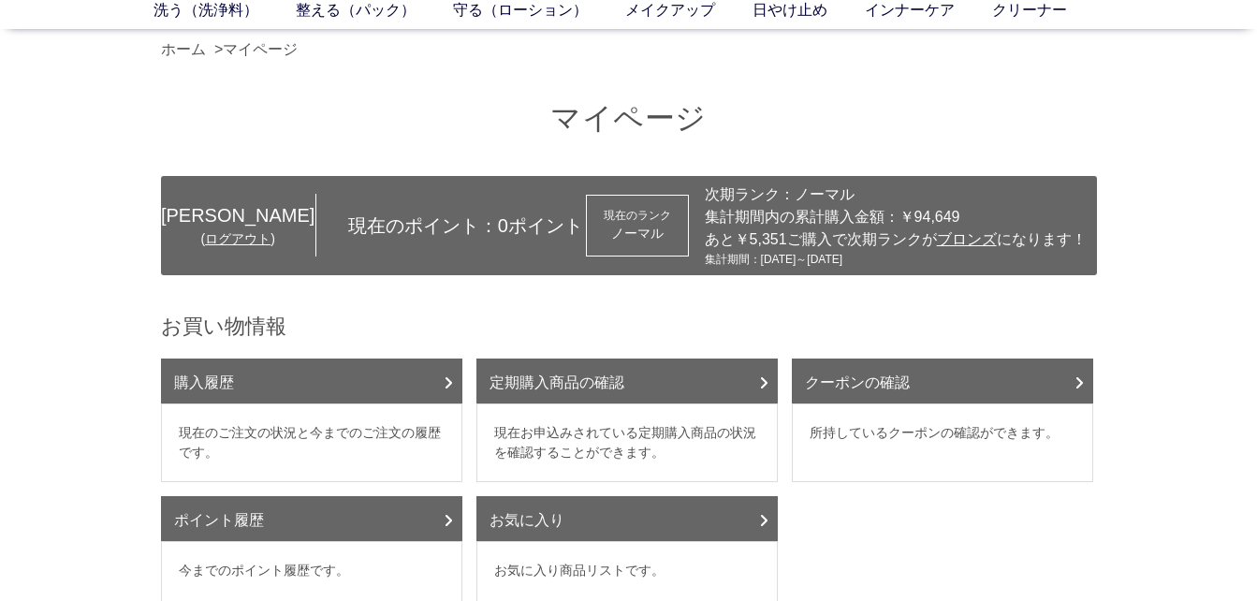
scroll to position [187, 0]
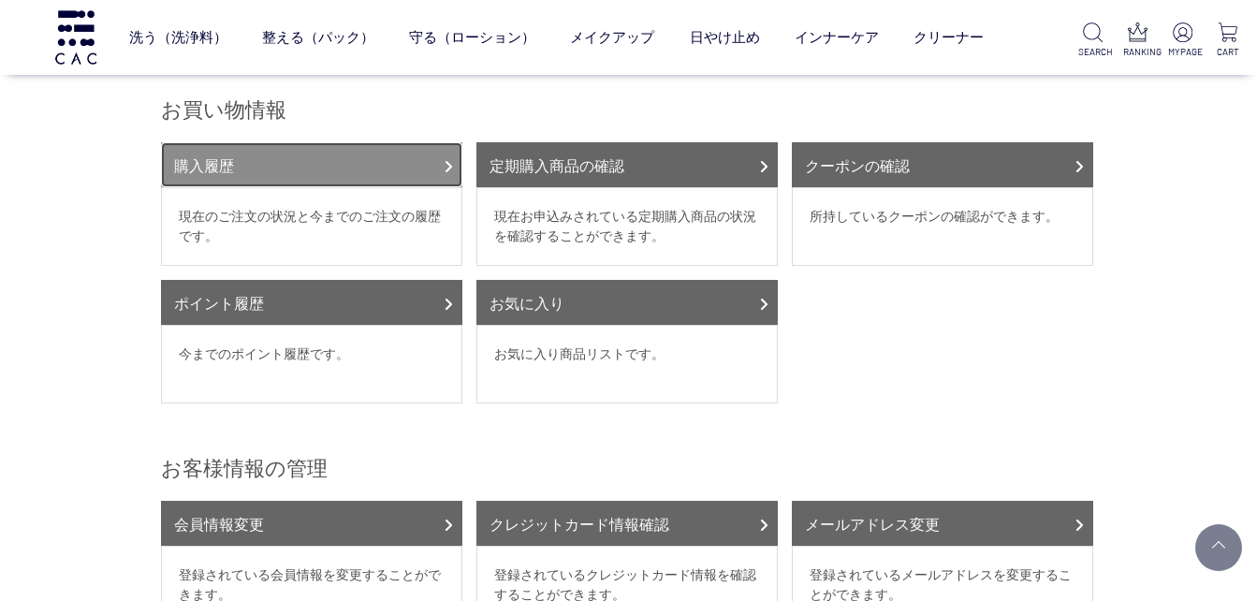
click at [289, 168] on link "購入履歴" at bounding box center [311, 164] width 301 height 45
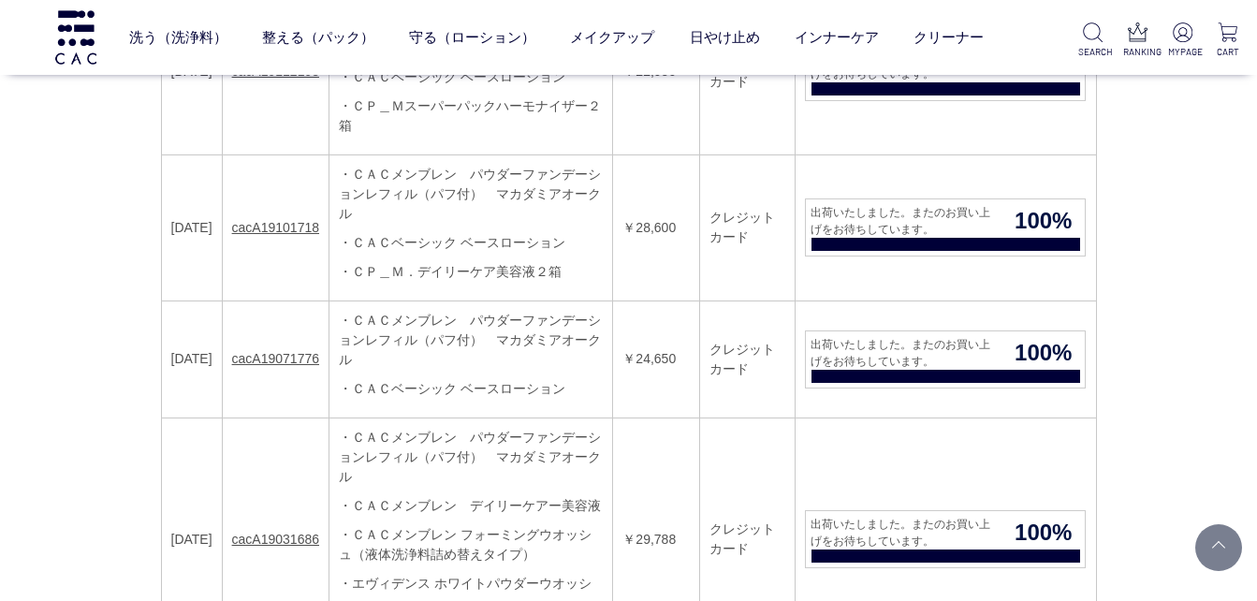
scroll to position [4586, 0]
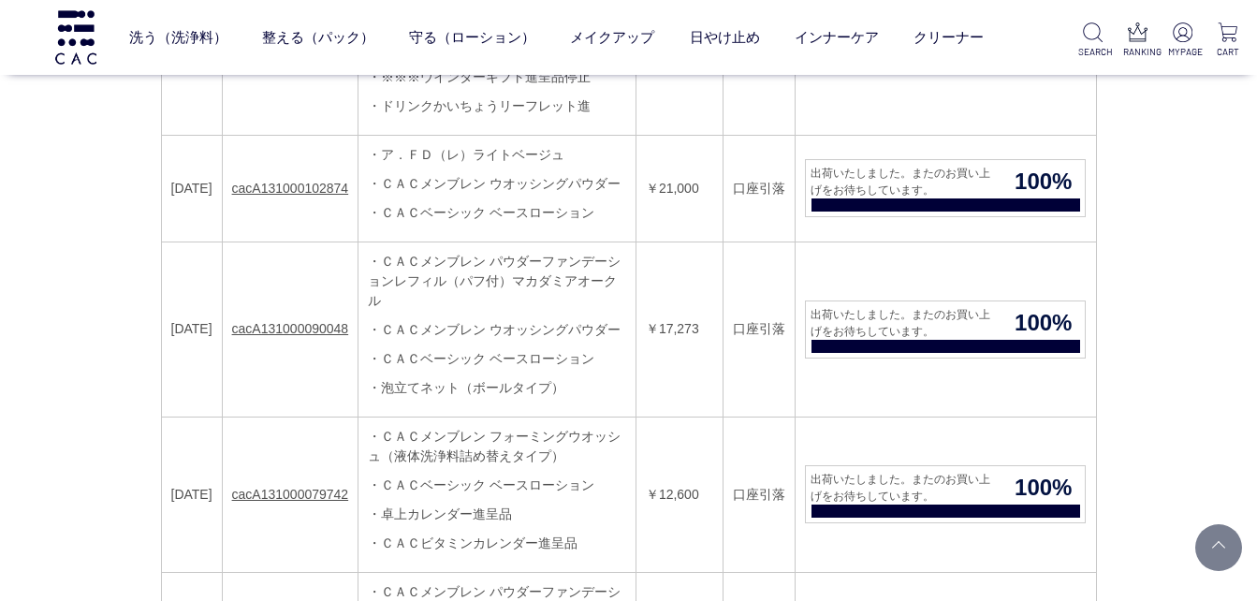
scroll to position [3369, 0]
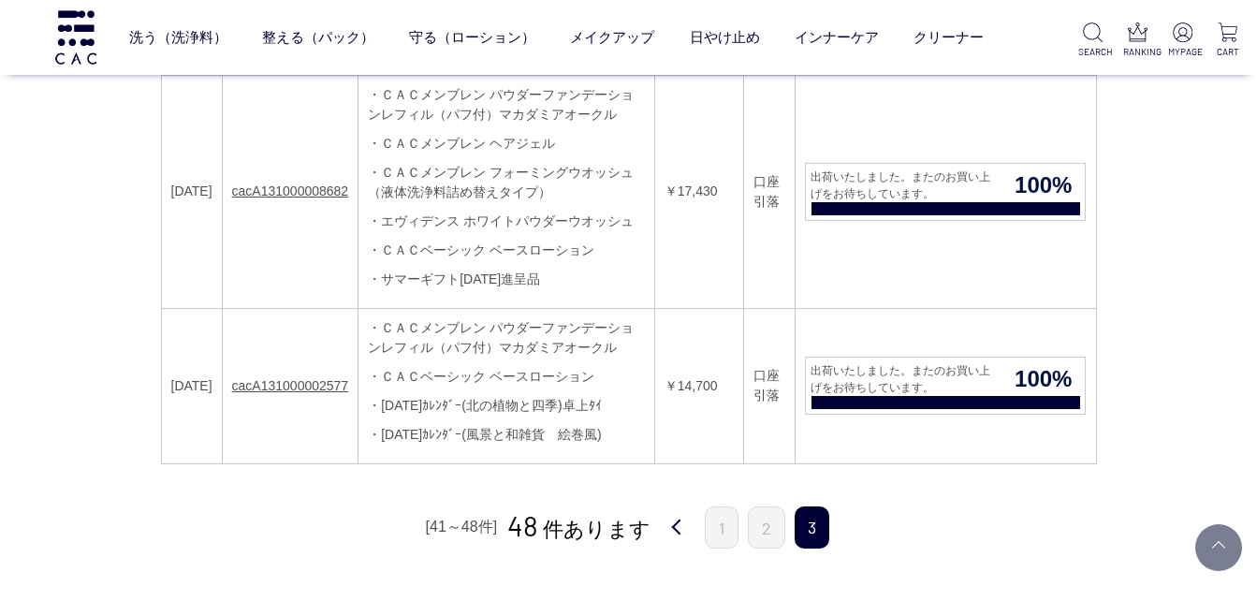
scroll to position [1404, 0]
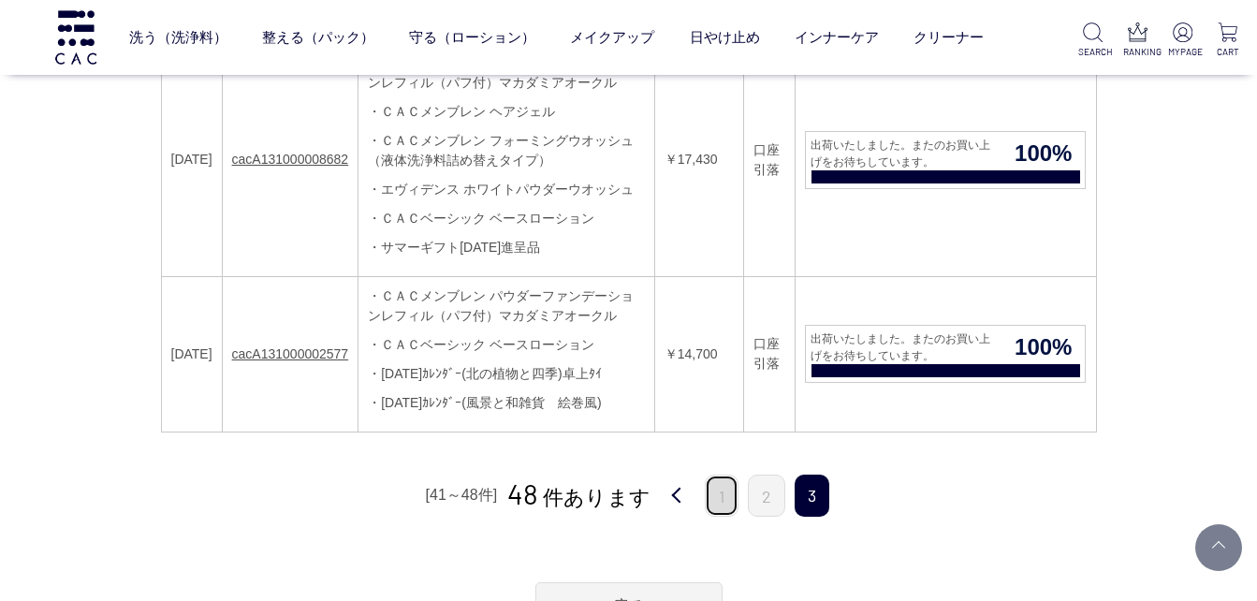
click at [707, 504] on link "1" at bounding box center [722, 496] width 34 height 42
